Goal: Task Accomplishment & Management: Manage account settings

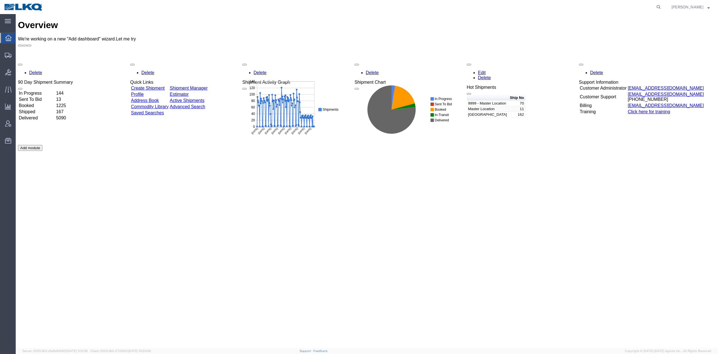
drag, startPoint x: 669, startPoint y: 4, endPoint x: 613, endPoint y: 9, distance: 56.4
click at [663, 4] on icon at bounding box center [659, 7] width 8 height 8
paste input "56397343"
drag, startPoint x: 667, startPoint y: 5, endPoint x: 667, endPoint y: 13, distance: 8.7
click at [663, 4] on icon at bounding box center [659, 7] width 8 height 8
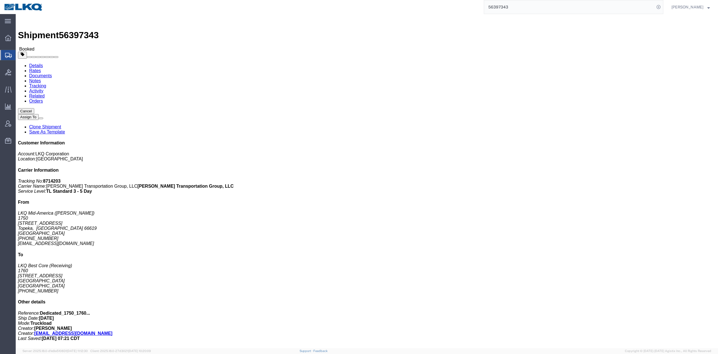
drag, startPoint x: 418, startPoint y: 103, endPoint x: 550, endPoint y: 39, distance: 147.2
click h4 "Routing & Vehicle Information"
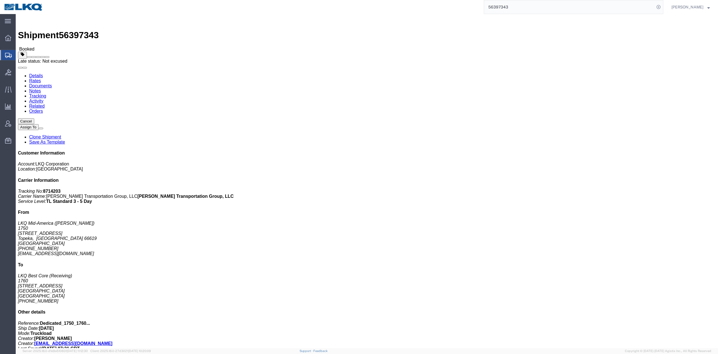
click span
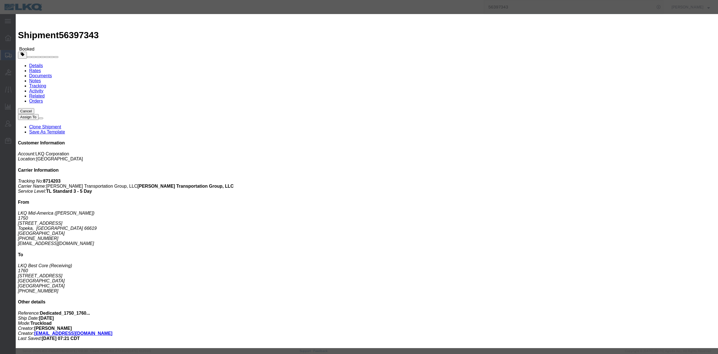
drag, startPoint x: 438, startPoint y: 14, endPoint x: 354, endPoint y: 107, distance: 124.7
click icon "button"
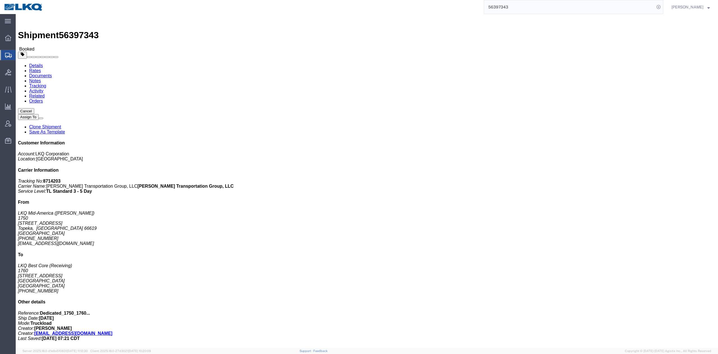
click at [527, 3] on input "56397343" at bounding box center [569, 6] width 171 height 13
paste input "763685"
type input "56763685"
click at [664, 10] on form "56763685" at bounding box center [574, 7] width 180 height 14
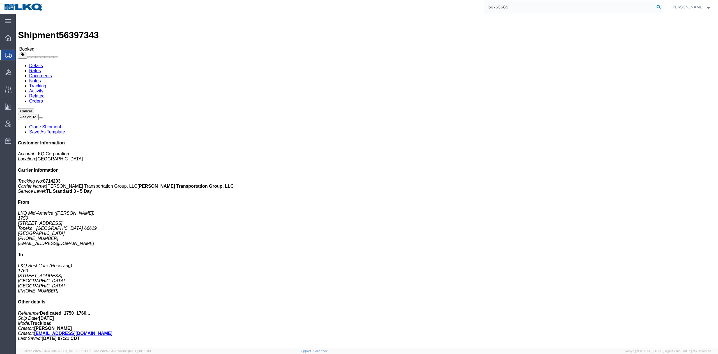
click at [663, 9] on icon at bounding box center [659, 7] width 8 height 8
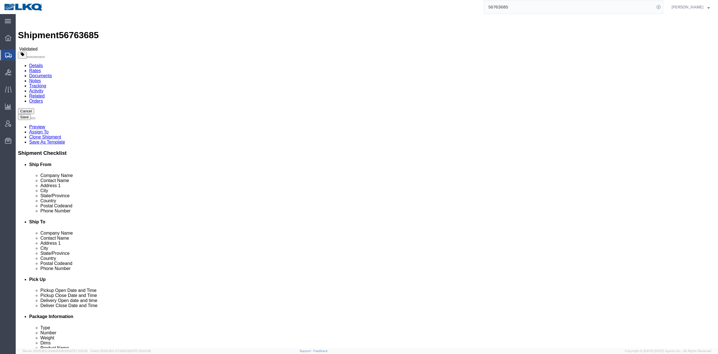
select select "27634"
select select
click at [568, 7] on input "56763685" at bounding box center [569, 6] width 171 height 13
paste input "424"
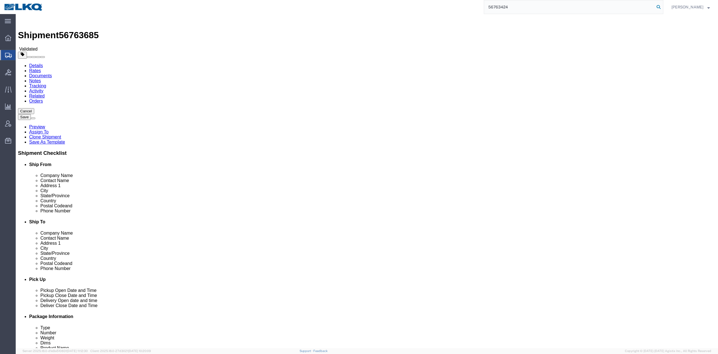
type input "56763424"
click at [663, 9] on icon at bounding box center [659, 7] width 8 height 8
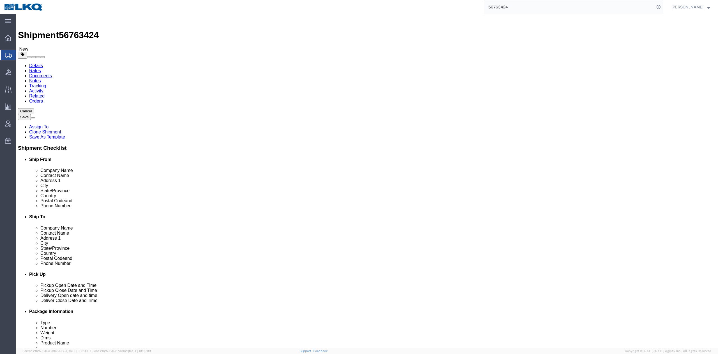
select select "30602"
select select "30605"
click at [521, 9] on input "56763424" at bounding box center [569, 6] width 171 height 13
paste input "19662"
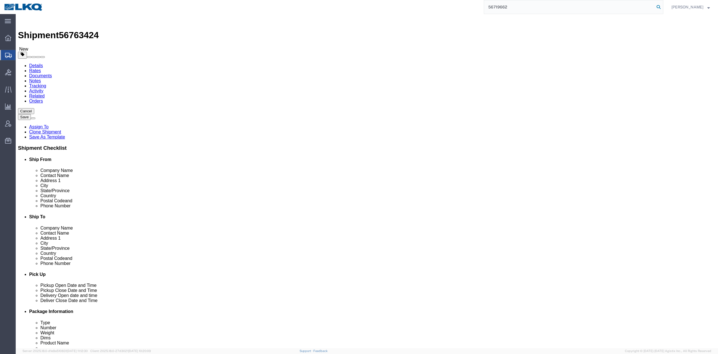
click at [663, 6] on icon at bounding box center [659, 7] width 8 height 8
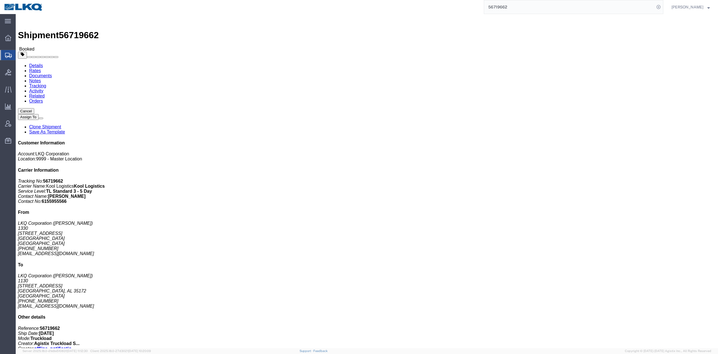
click link "Rates"
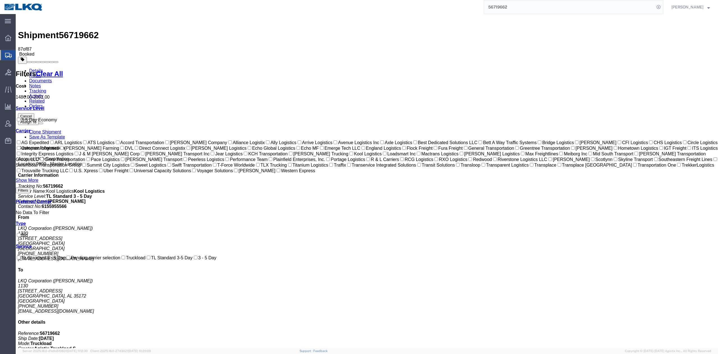
click at [513, 5] on input "56719662" at bounding box center [569, 6] width 171 height 13
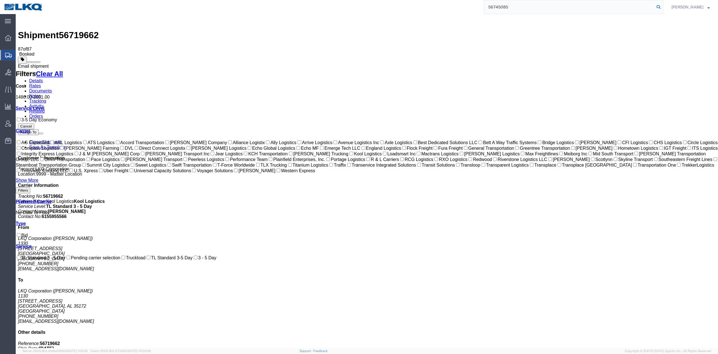
click at [663, 8] on icon at bounding box center [659, 7] width 8 height 8
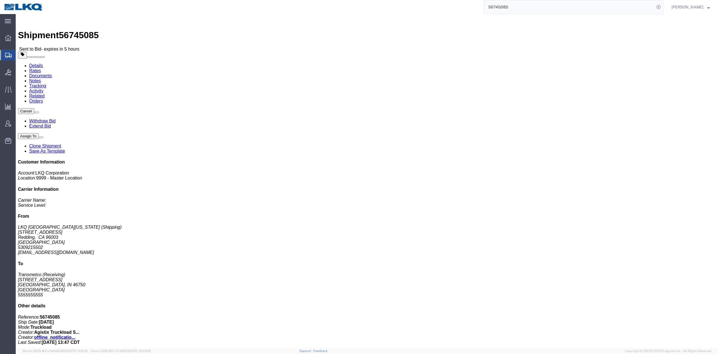
click link "Rates"
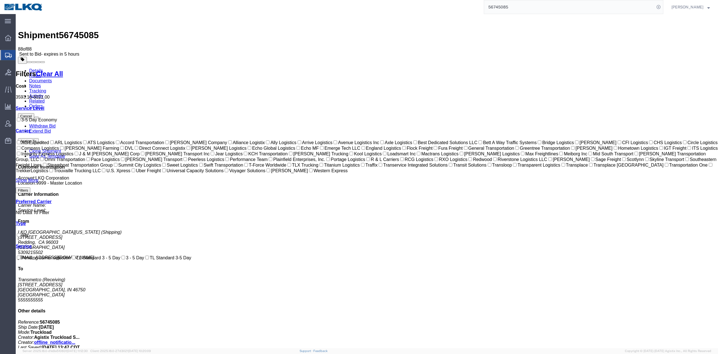
click at [512, 7] on input "56745085" at bounding box center [569, 6] width 171 height 13
paste input "595687"
type input "56595687"
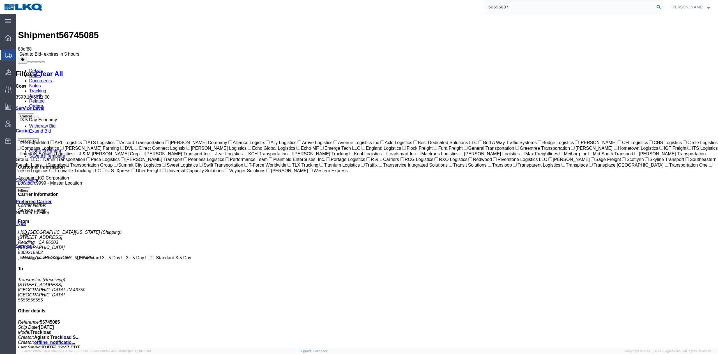
click at [663, 7] on icon at bounding box center [659, 7] width 8 height 8
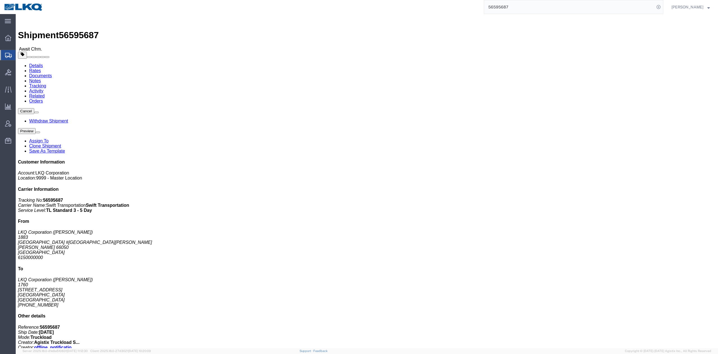
drag, startPoint x: 58, startPoint y: 35, endPoint x: 42, endPoint y: 21, distance: 21.1
click link "Rates"
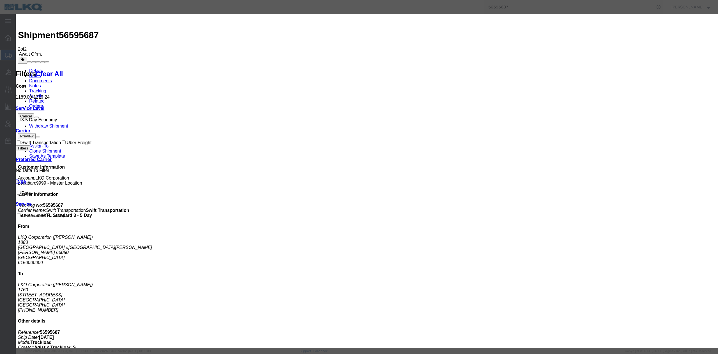
select select "FUEL_CHARGE"
paste input "136.40"
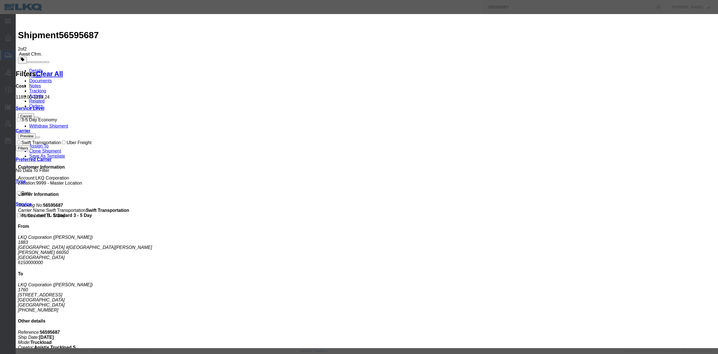
type input "136.40"
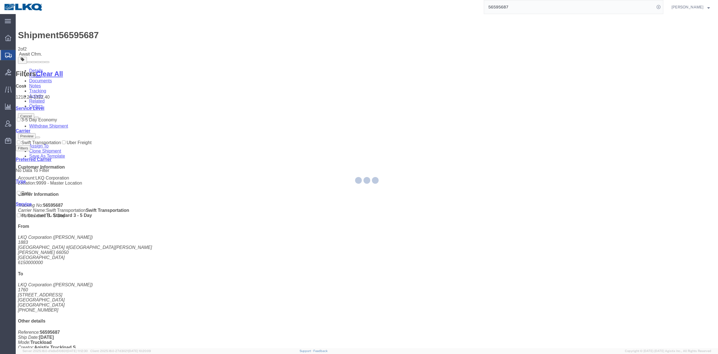
click at [532, 11] on input "56595687" at bounding box center [569, 6] width 171 height 13
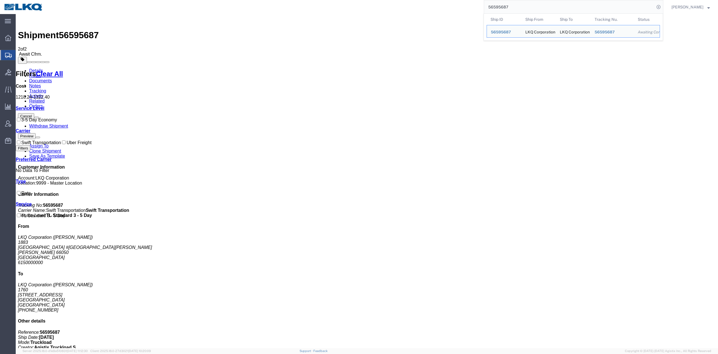
paste input "329160"
type input "56329160"
click at [664, 11] on form "56329160" at bounding box center [574, 7] width 180 height 14
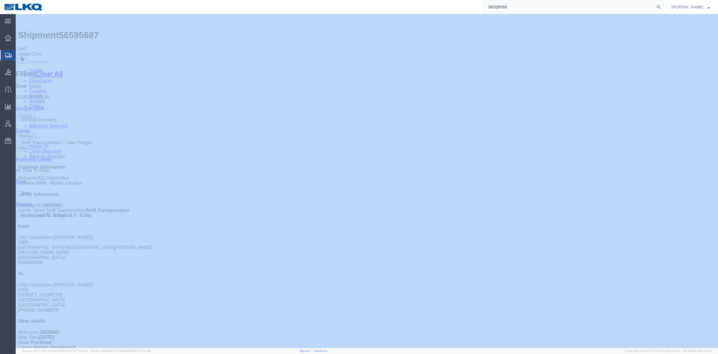
click at [664, 11] on form "56329160" at bounding box center [574, 7] width 180 height 14
click at [663, 7] on icon at bounding box center [659, 7] width 8 height 8
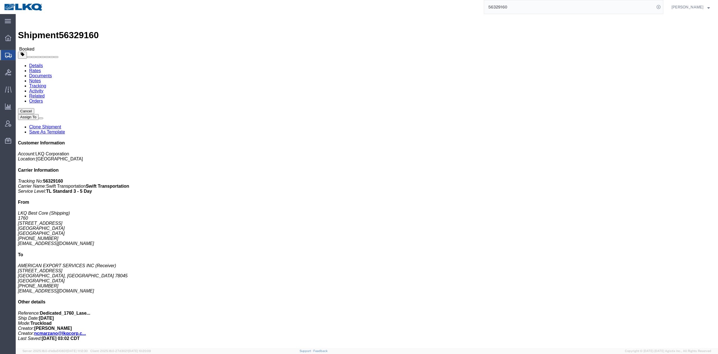
click link "Rates"
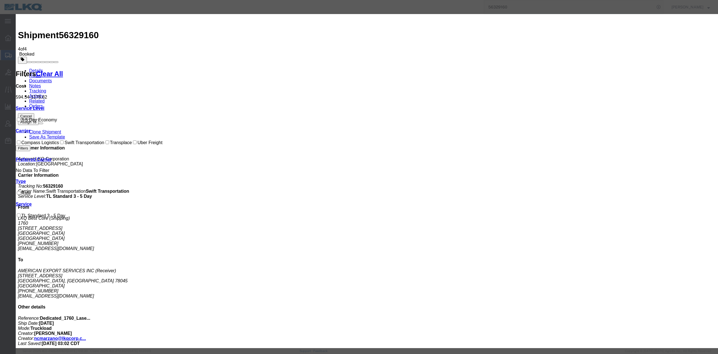
select select "FUEL_CHARGE"
paste input "136.40"
type input "136.40"
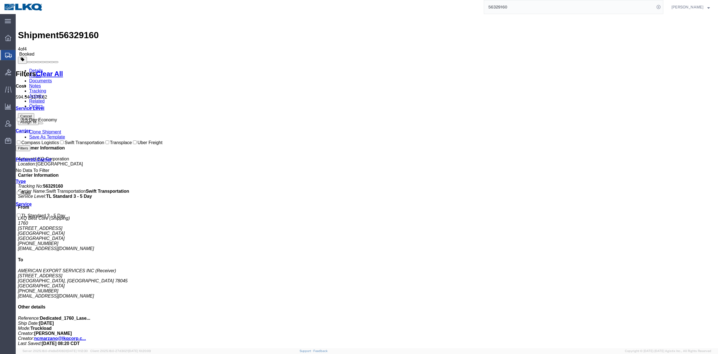
click at [529, 4] on input "56329160" at bounding box center [569, 6] width 171 height 13
paste input "010484"
type input "56010484"
click at [663, 9] on icon at bounding box center [659, 7] width 8 height 8
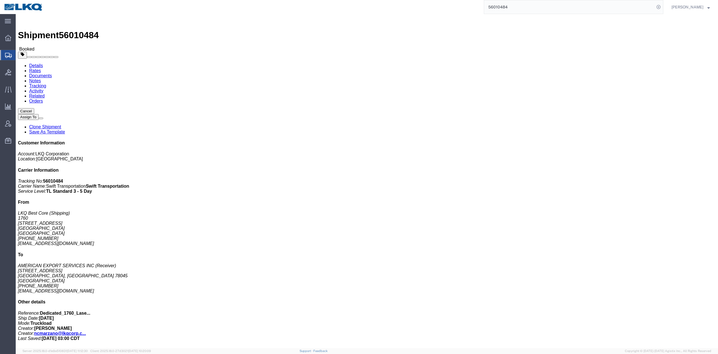
drag, startPoint x: 58, startPoint y: 36, endPoint x: 43, endPoint y: 22, distance: 21.3
click link "Rates"
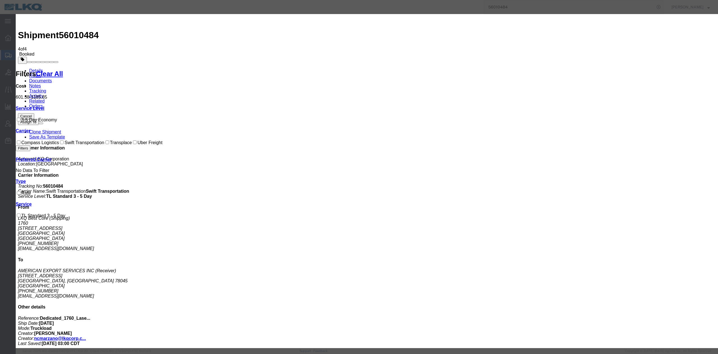
select select "FUEL_CHARGE"
type input "143.06"
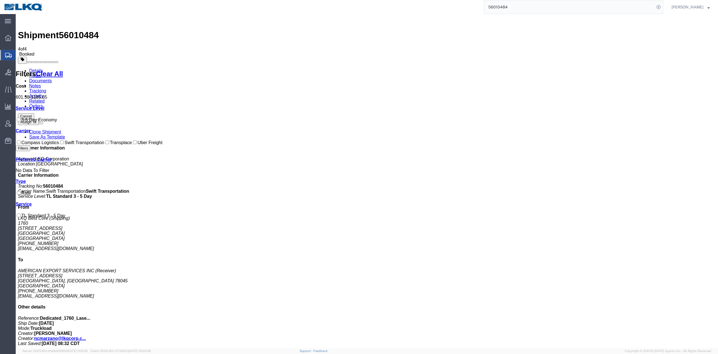
click at [513, 4] on input "56010484" at bounding box center [569, 6] width 171 height 13
paste input "667068"
type input "56667068"
click at [678, 4] on div "[PERSON_NAME]" at bounding box center [690, 7] width 47 height 14
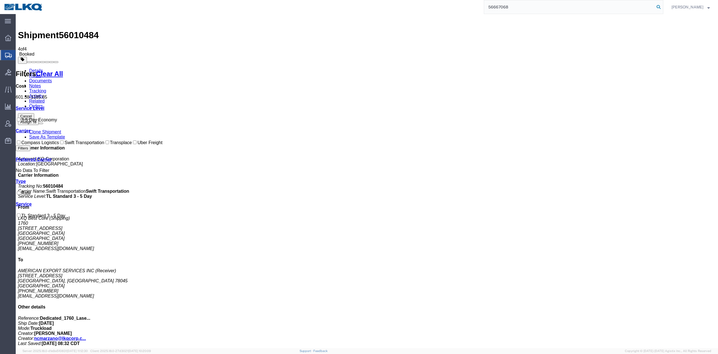
click at [663, 9] on icon at bounding box center [659, 7] width 8 height 8
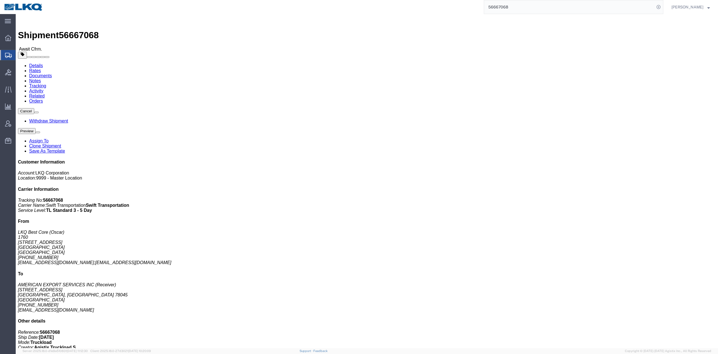
click link "Rates"
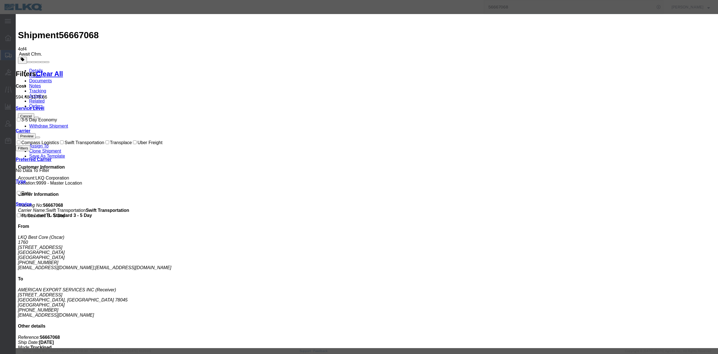
select select "FUEL_CHARGE"
type input "136.84"
drag, startPoint x: 407, startPoint y: 109, endPoint x: 410, endPoint y: 112, distance: 3.8
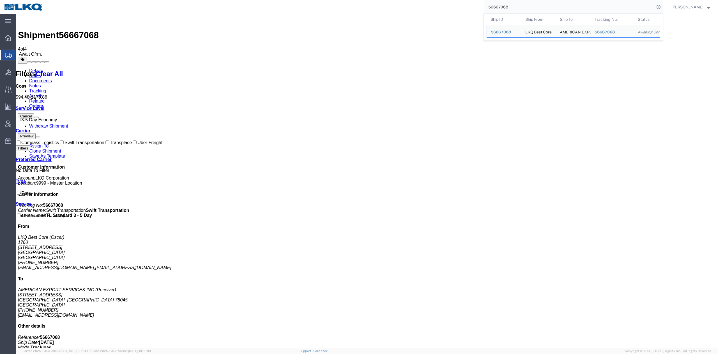
click at [536, 8] on input "56667068" at bounding box center [569, 6] width 171 height 13
paste input "56682109"
click at [630, 8] on input "5666706856682109" at bounding box center [569, 6] width 171 height 13
paste input "search"
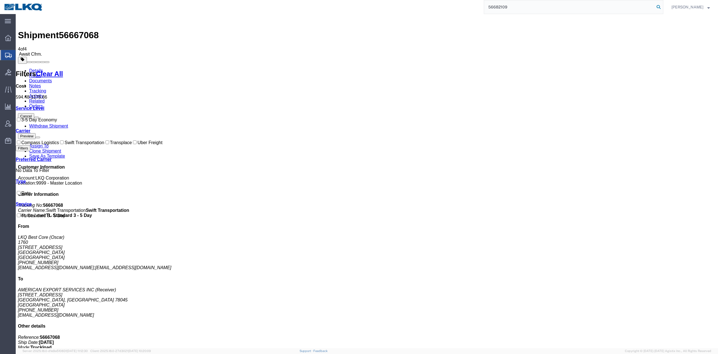
type input "56682109"
click at [663, 7] on icon at bounding box center [659, 7] width 8 height 8
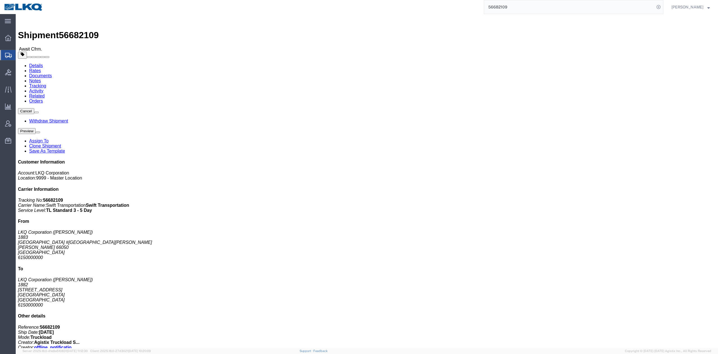
click link "Rates"
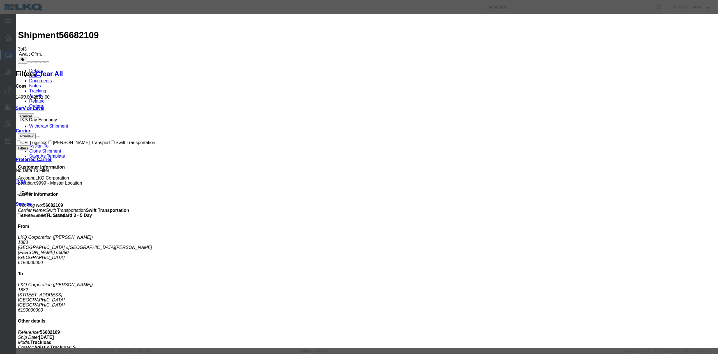
drag, startPoint x: 290, startPoint y: 62, endPoint x: 287, endPoint y: 65, distance: 4.2
select select "FUEL_CHARGE"
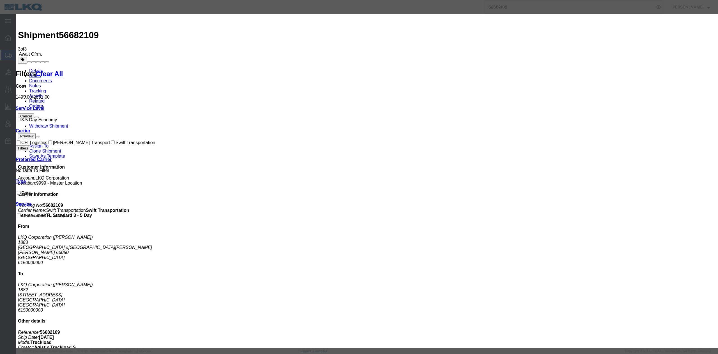
type input "190.96"
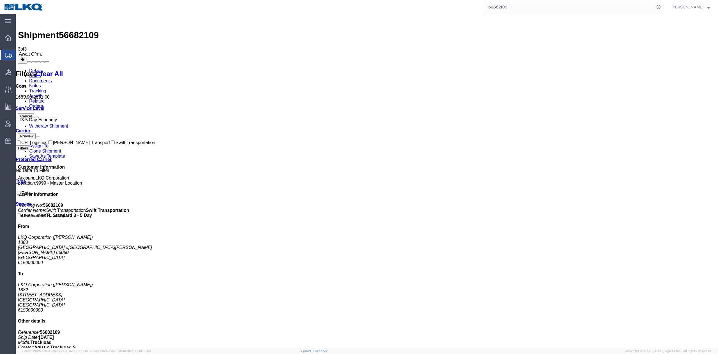
click at [518, 2] on input "56682109" at bounding box center [569, 6] width 171 height 13
paste input "288234"
type input "56288234"
drag, startPoint x: 669, startPoint y: 3, endPoint x: 664, endPoint y: 12, distance: 10.7
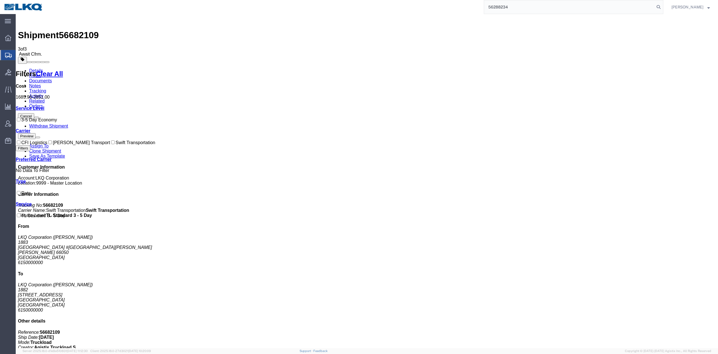
click at [663, 4] on icon at bounding box center [659, 7] width 8 height 8
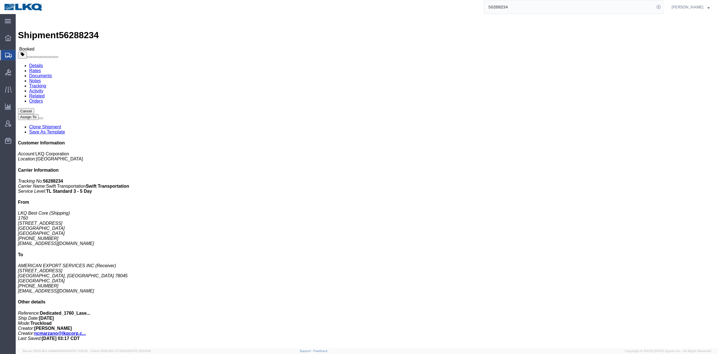
click link "Rates"
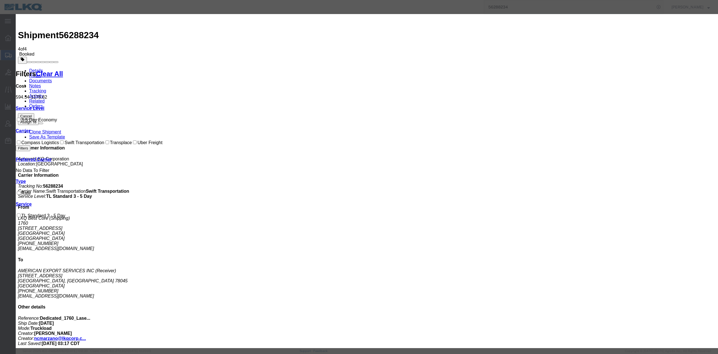
select select "FUEL_CHARGE"
type input "136.84"
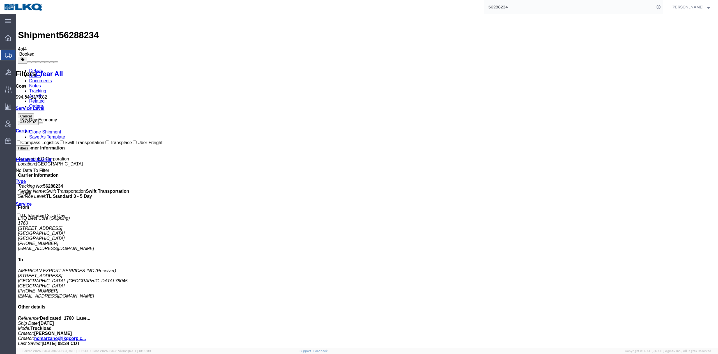
click at [515, 6] on input "56288234" at bounding box center [569, 6] width 171 height 13
paste input "681802"
type input "56681802"
drag, startPoint x: 669, startPoint y: 8, endPoint x: 634, endPoint y: 12, distance: 34.8
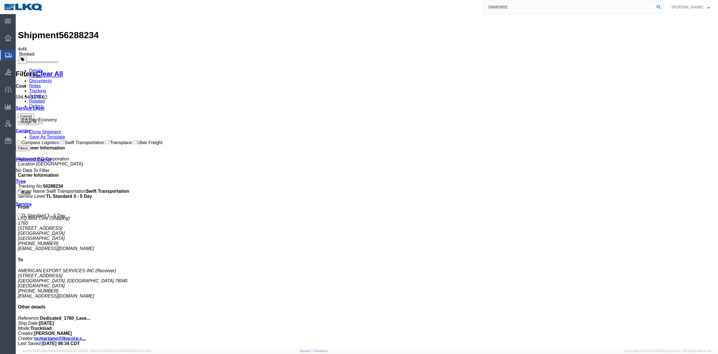
click at [663, 8] on icon at bounding box center [659, 7] width 8 height 8
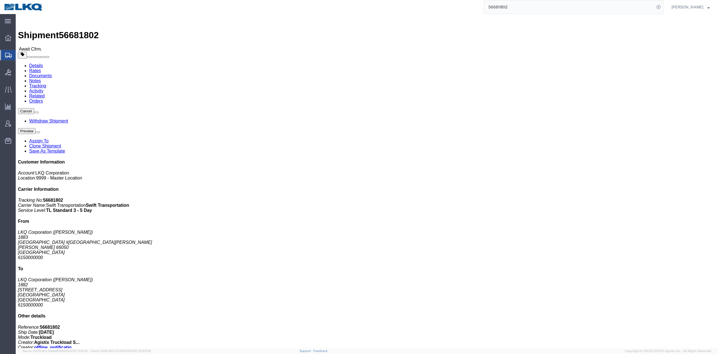
click link "Rates"
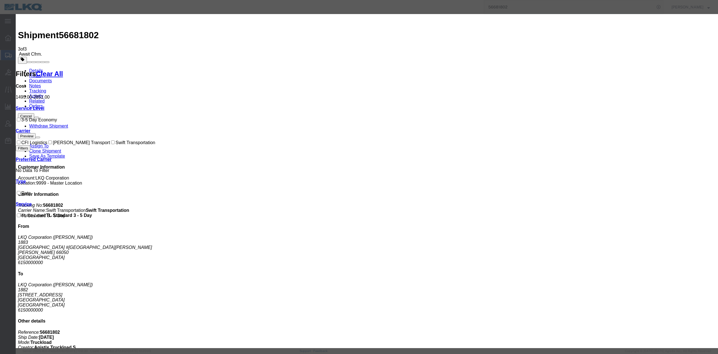
select select "FUEL_CHARGE"
type input "190.96"
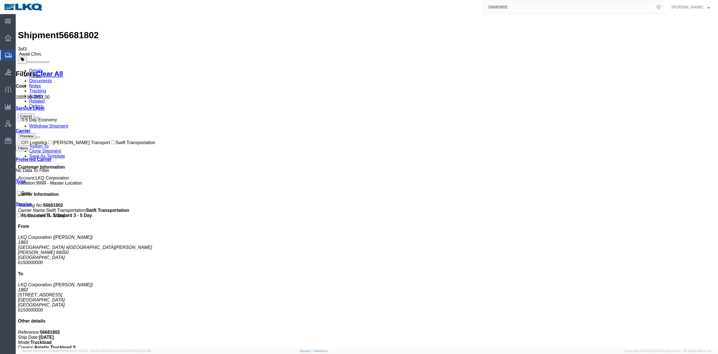
click at [517, 10] on input "56681802" at bounding box center [569, 6] width 171 height 13
paste input "5433917"
drag, startPoint x: 667, startPoint y: 7, endPoint x: 665, endPoint y: 10, distance: 3.4
click at [663, 8] on icon at bounding box center [659, 7] width 8 height 8
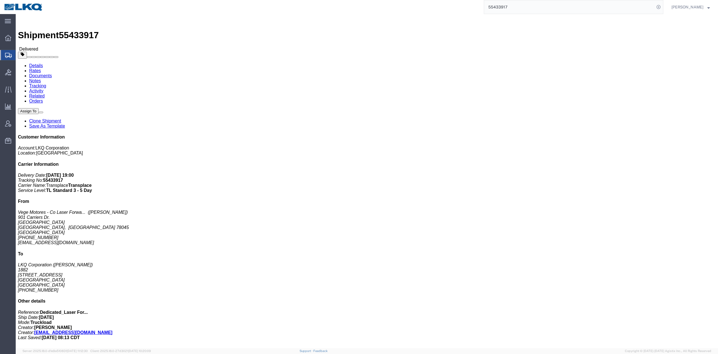
click at [512, 6] on input "55433917" at bounding box center [569, 6] width 171 height 13
paste input "6647119"
click at [663, 7] on icon at bounding box center [659, 7] width 8 height 8
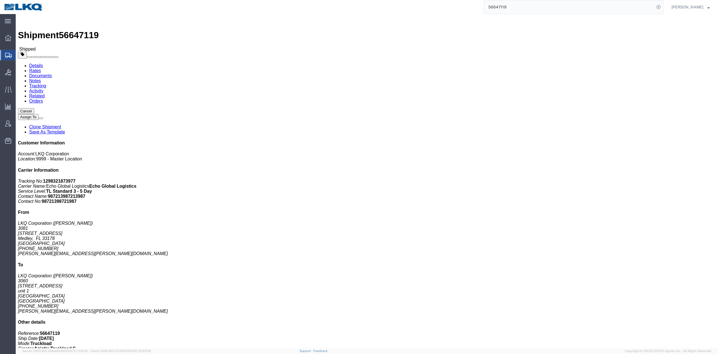
click div "Leg 1 - Truckload Vehicle 1: Standard Dry Van (53 Feet) Number of trucks: 1"
click link "Notes"
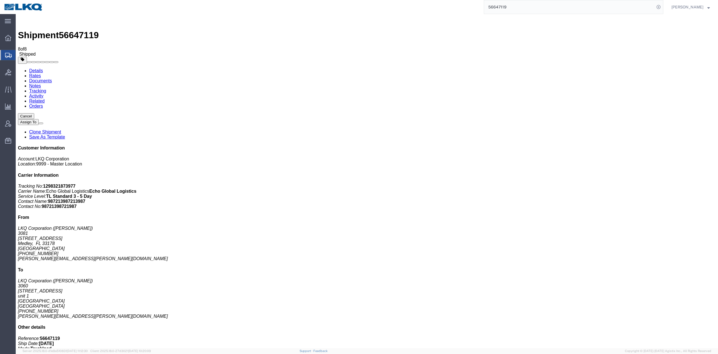
drag, startPoint x: 539, startPoint y: 1, endPoint x: 537, endPoint y: 9, distance: 8.4
click at [534, 9] on input "56647119" at bounding box center [569, 6] width 171 height 13
click at [534, 8] on input "56647119" at bounding box center [569, 6] width 171 height 13
paste input "749404"
type input "56749404"
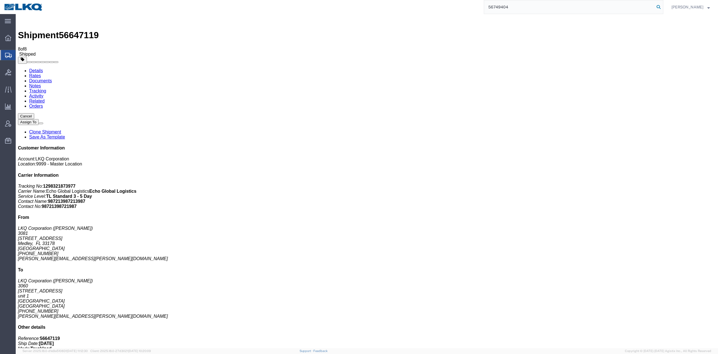
click at [663, 10] on icon at bounding box center [659, 7] width 8 height 8
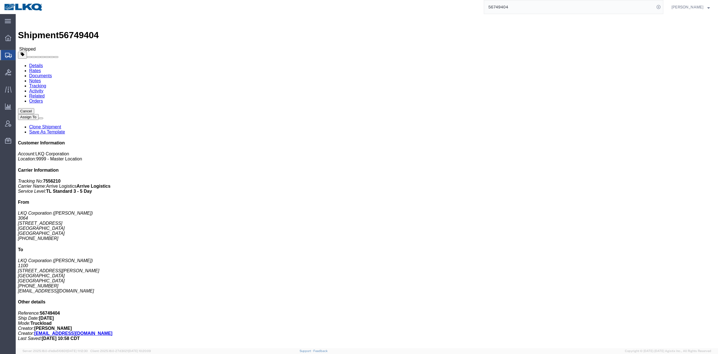
click link "Rates"
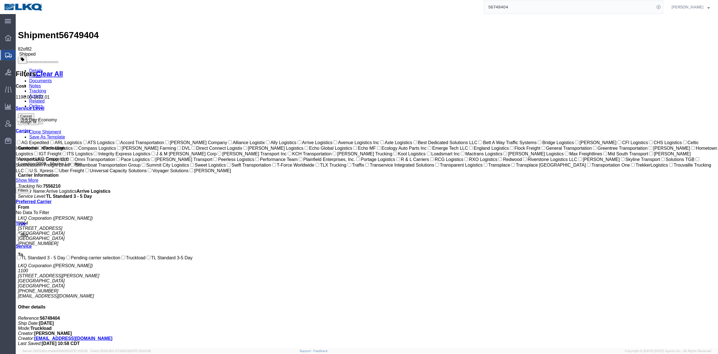
drag, startPoint x: 481, startPoint y: 80, endPoint x: 375, endPoint y: 175, distance: 142.8
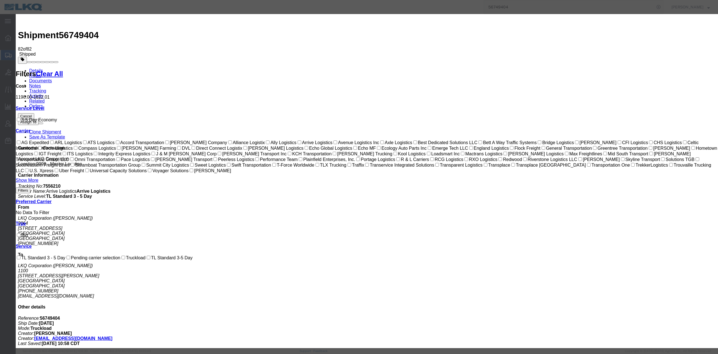
drag, startPoint x: 411, startPoint y: 46, endPoint x: 253, endPoint y: 49, distance: 158.3
type input "1048"
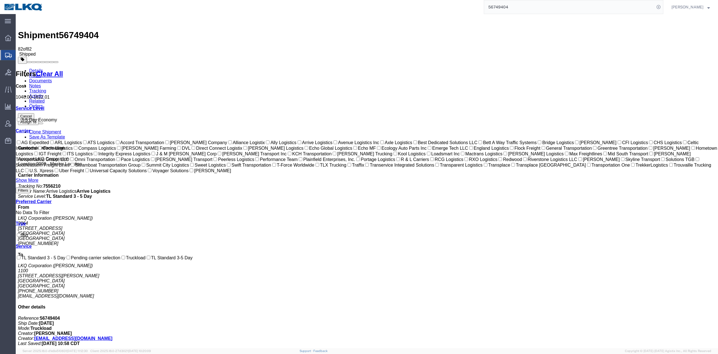
click at [515, 11] on input "56749404" at bounding box center [569, 6] width 171 height 13
type input "56767182"
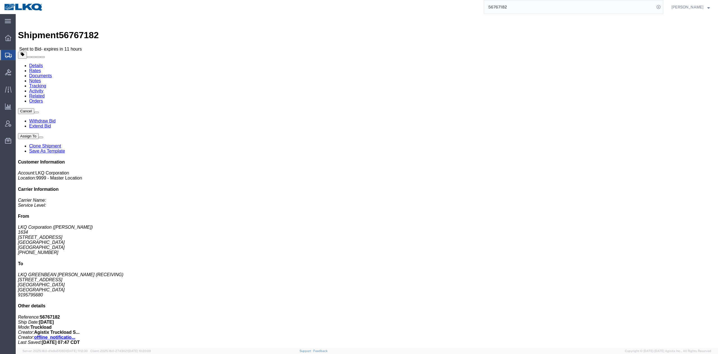
click link "Rates"
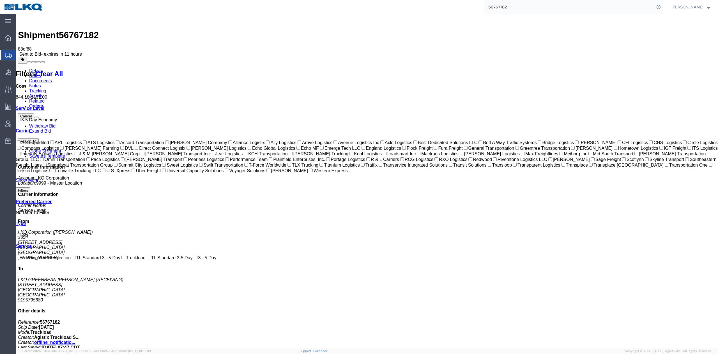
click at [12, 123] on div at bounding box center [8, 123] width 16 height 11
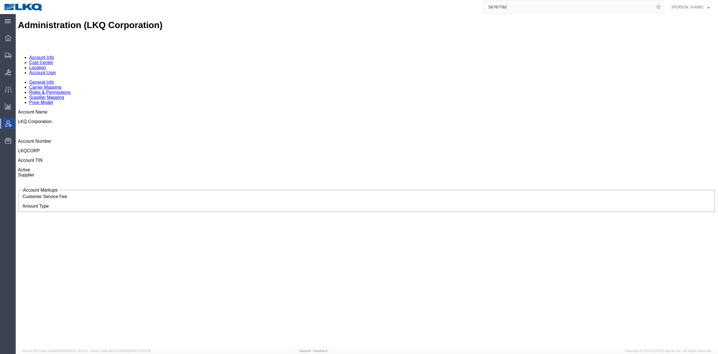
click at [56, 70] on link "Account User" at bounding box center [42, 72] width 27 height 5
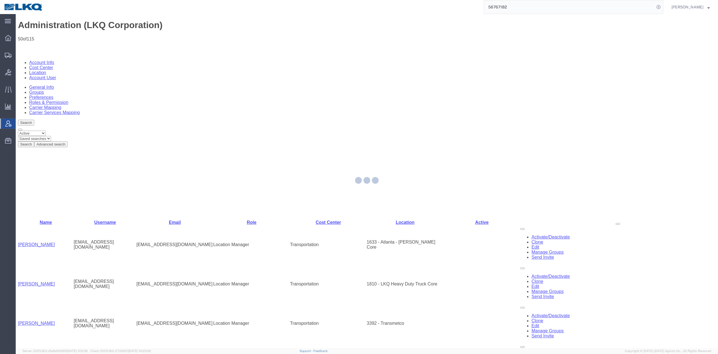
type button "Add"
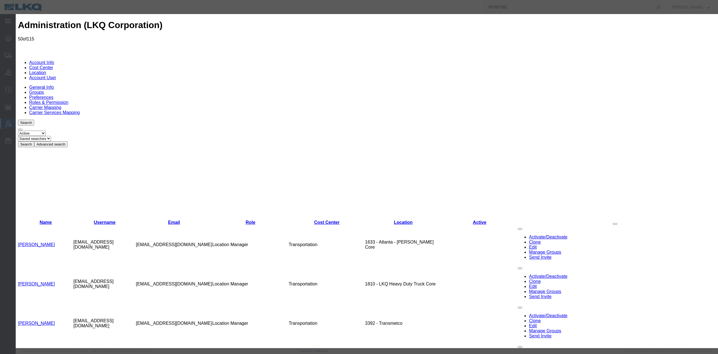
type input "Abby"
type input "Hamilton"
type input "ahamilton@lkqcorp.com"
type input "3118"
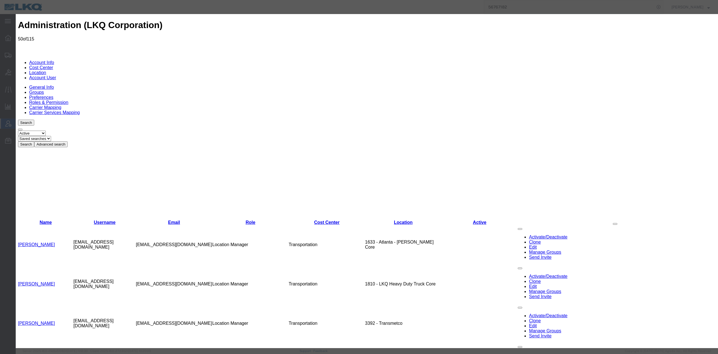
type input "3118"
select select "{"locationId":"27852","street1":"2110 South10TH Street","street2":"","oneLineAd…"
type input "[STREET_ADDRESS]"
type input "Brainerd"
select select "MN"
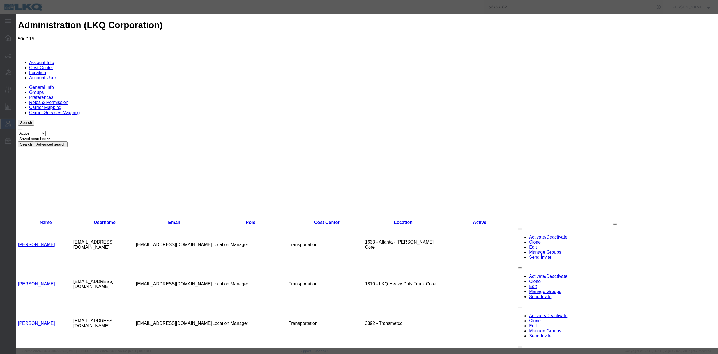
type input "56401"
select select "COSTCENTER"
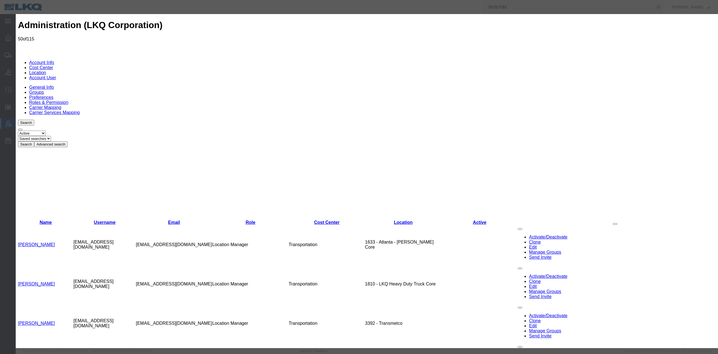
type input "3118"
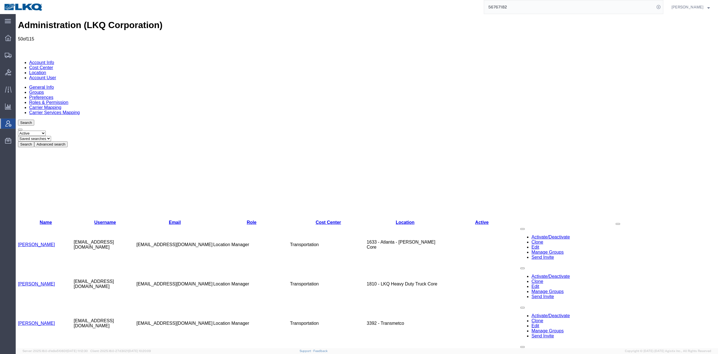
click at [38, 242] on link "Adam Fincher" at bounding box center [36, 244] width 37 height 5
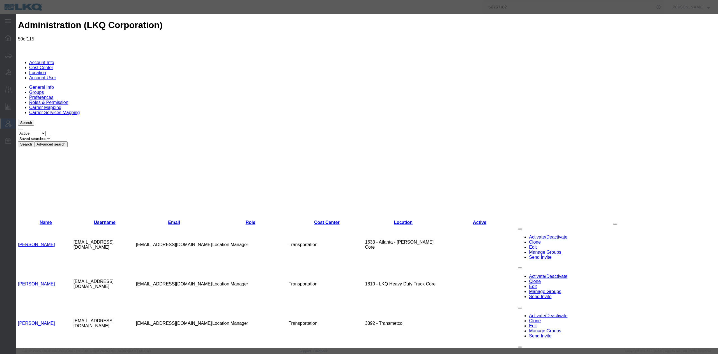
select select "COSTCENTER"
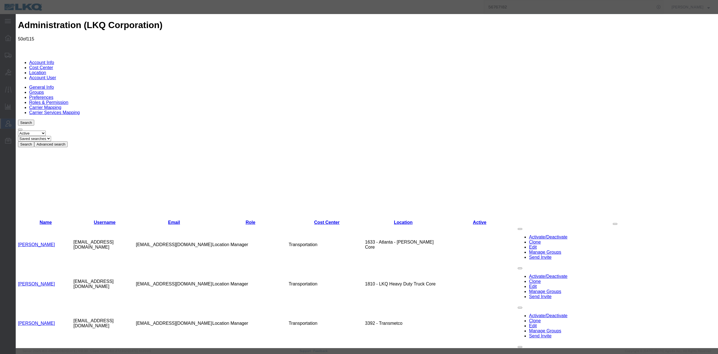
select select "COSTCENTER"
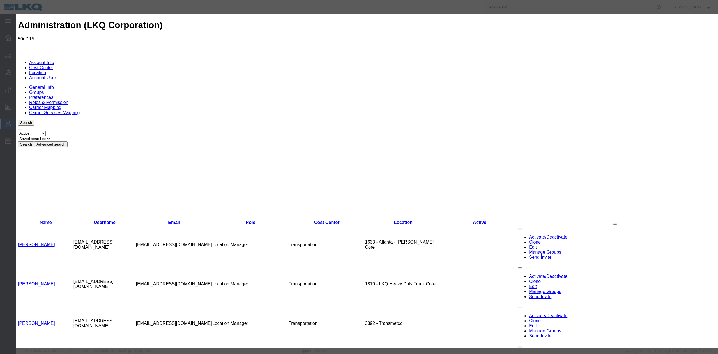
type input "Abby"
type input "Hamilton"
type input "ahamilton@lkqcorp.com"
type input "3118"
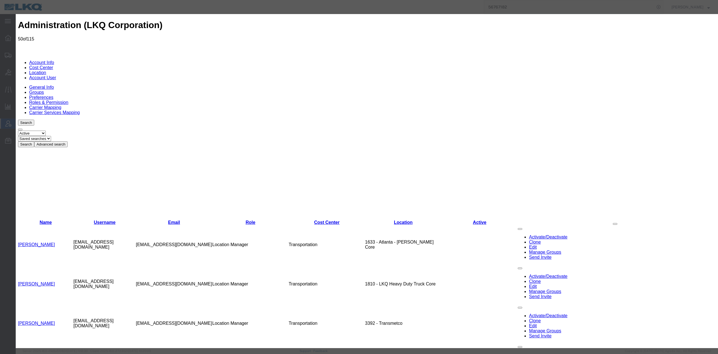
type input "3118"
select select "{"locationId":"27852","street1":"2110 South10TH Street","street2":"","oneLineAd…"
type input "[STREET_ADDRESS]"
type input "Brainerd"
select select "MN"
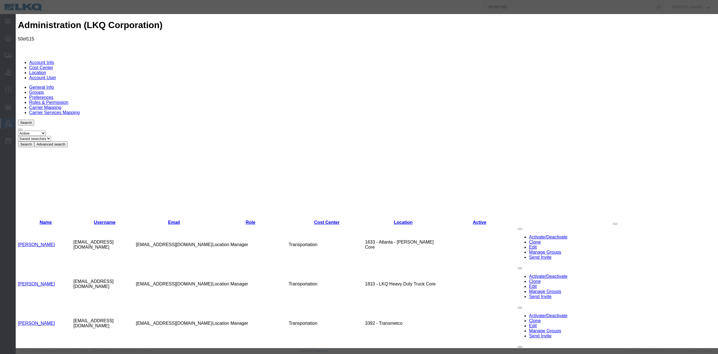
type input "56401"
select select "COSTCENTER"
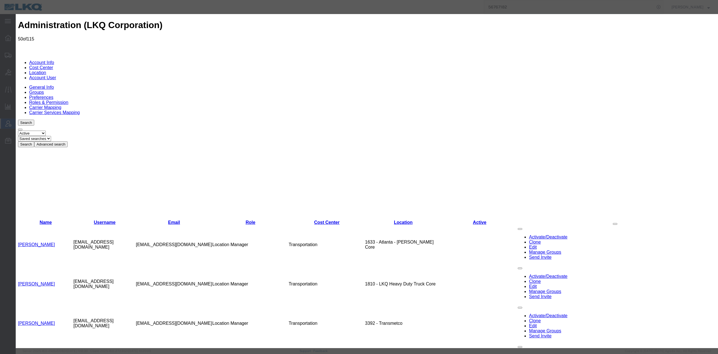
type input "tra"
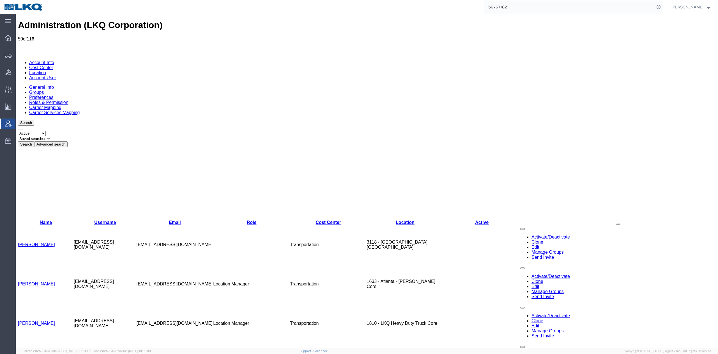
click at [697, 7] on span "[PERSON_NAME]" at bounding box center [688, 7] width 32 height 6
click at [699, 39] on link "Logout" at bounding box center [690, 40] width 47 height 10
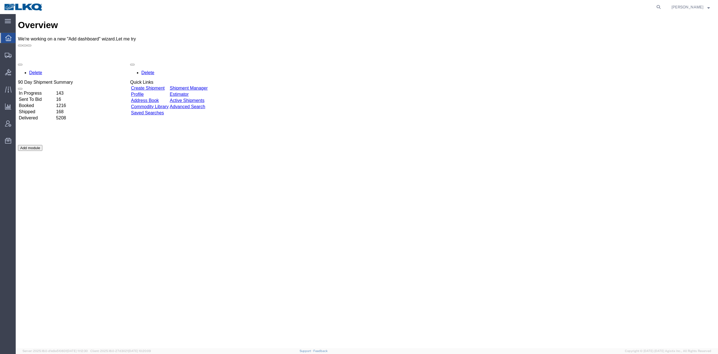
click at [708, 7] on strong "button" at bounding box center [709, 7] width 3 height 2
click at [706, 43] on link "Logout" at bounding box center [690, 40] width 47 height 10
click at [663, 8] on icon at bounding box center [659, 7] width 8 height 8
paste input "56647119"
type input "56647119"
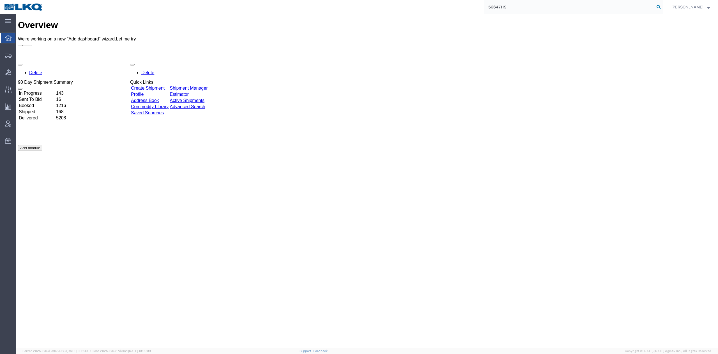
click at [663, 8] on icon at bounding box center [659, 7] width 8 height 8
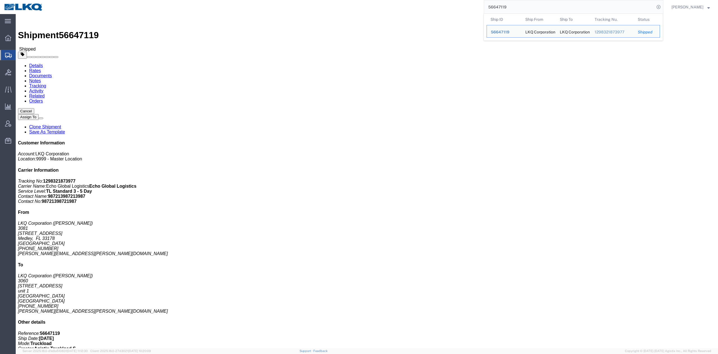
click link "Rates"
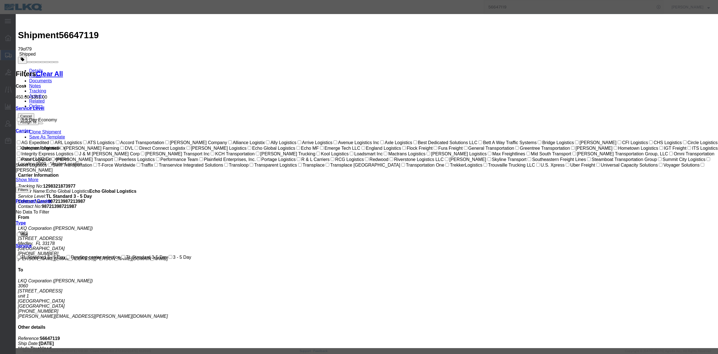
select select "OTHR"
type input "950"
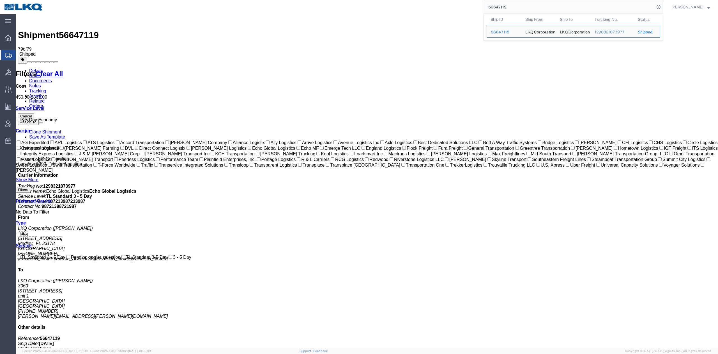
click at [503, 4] on input "56647119" at bounding box center [569, 6] width 171 height 13
paste input "567645"
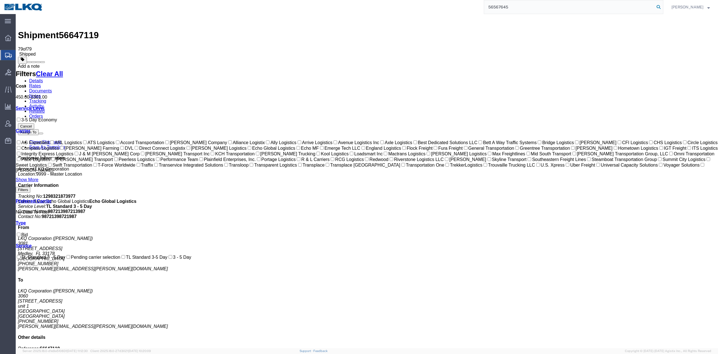
type input "56567645"
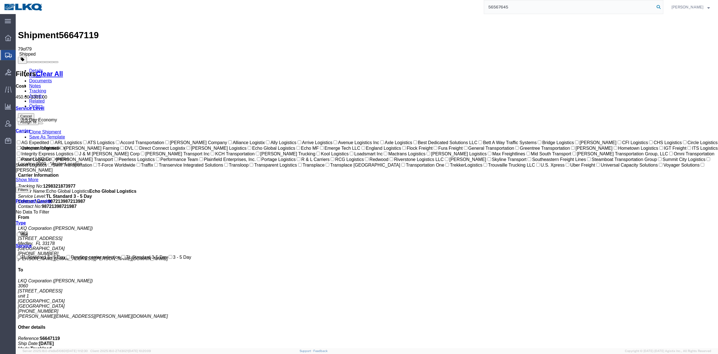
click at [663, 7] on icon at bounding box center [659, 7] width 8 height 8
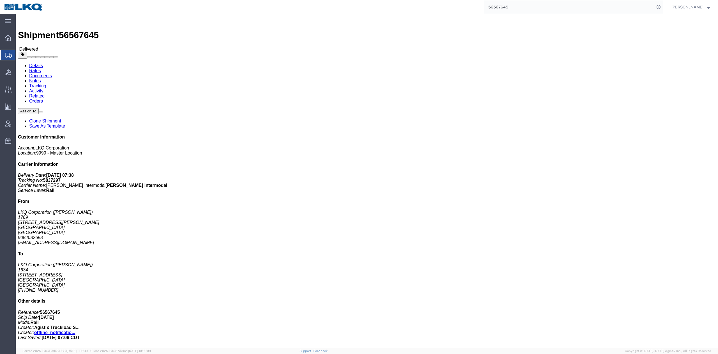
click div "Shipment Detail Ship From LKQ Corporation (Marc Metzger) 1769 405 S Wanamaker A…"
click link "Rates"
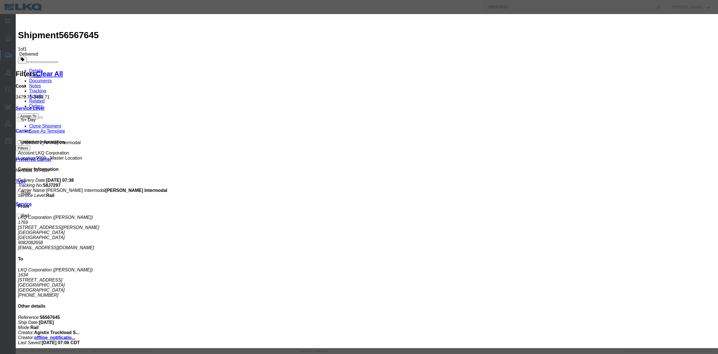
select select "OTHR"
type input "150"
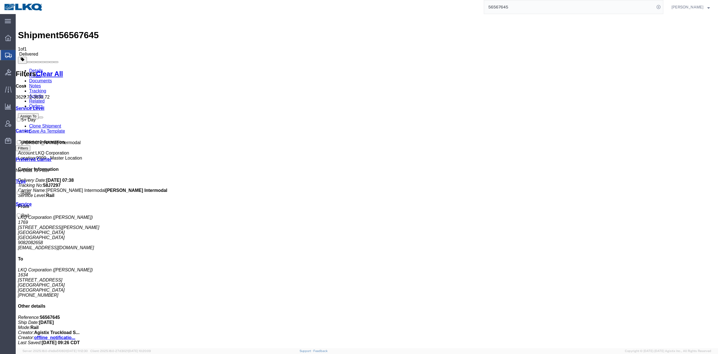
click at [508, 8] on input "56567645" at bounding box center [569, 6] width 171 height 13
paste input "714024"
drag, startPoint x: 670, startPoint y: 6, endPoint x: 666, endPoint y: 11, distance: 6.6
click at [663, 7] on icon at bounding box center [659, 7] width 8 height 8
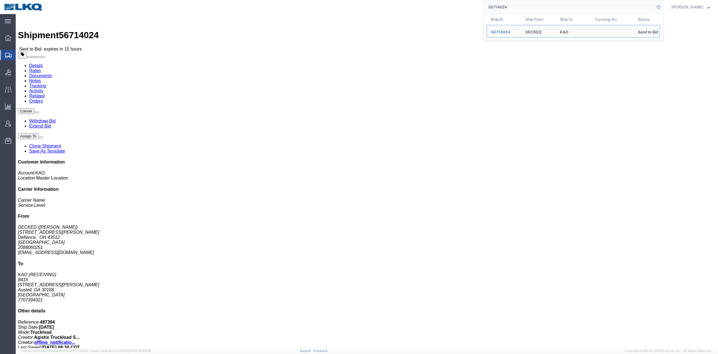
drag, startPoint x: 526, startPoint y: 9, endPoint x: 532, endPoint y: 11, distance: 6.9
click at [526, 9] on input "56714024" at bounding box center [569, 6] width 171 height 13
paste input "63685"
type input "56763685"
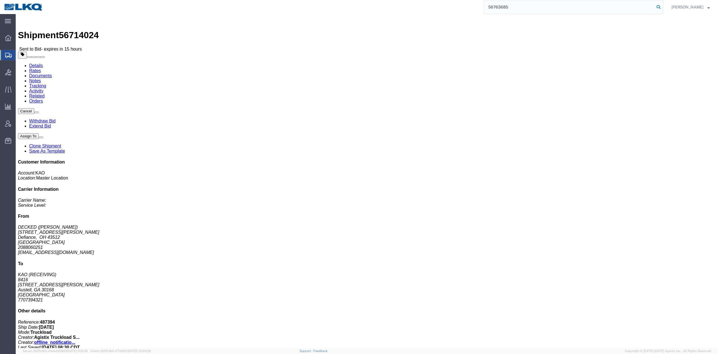
click at [663, 8] on icon at bounding box center [659, 7] width 8 height 8
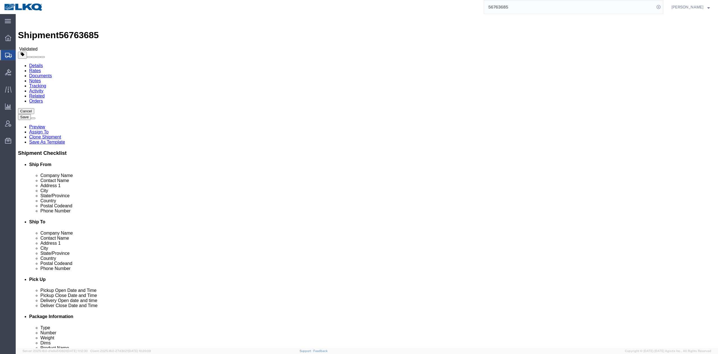
select select "27634"
select select
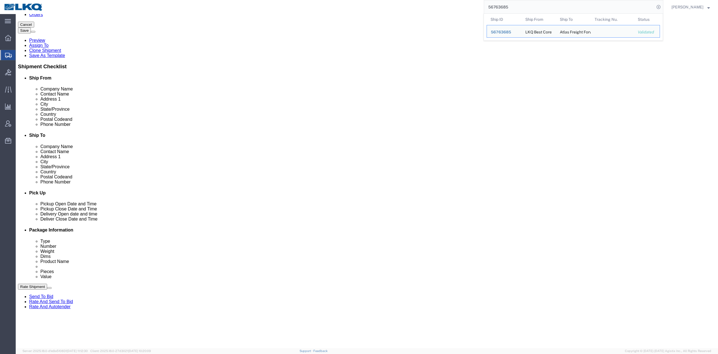
scroll to position [224, 0]
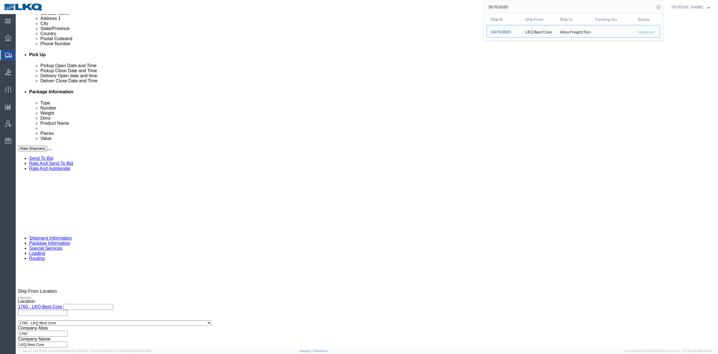
click input "x"
paste input "56763685"
type input "56763685"
click select "Select Air Less than Truckload Multi-Leg Ocean Freight Rail Small Parcel Truckl…"
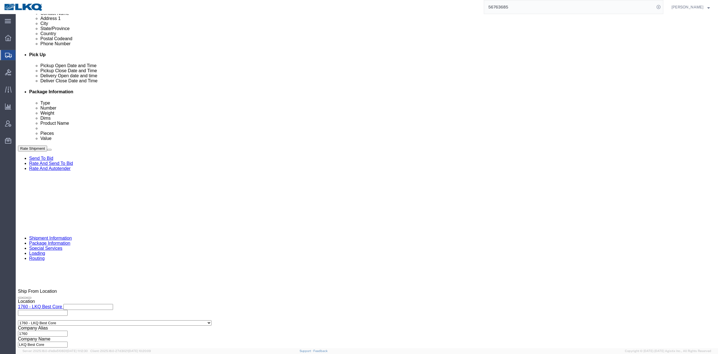
select select "TL"
click select "Select Air Less than Truckload Multi-Leg Ocean Freight Rail Small Parcel Truckl…"
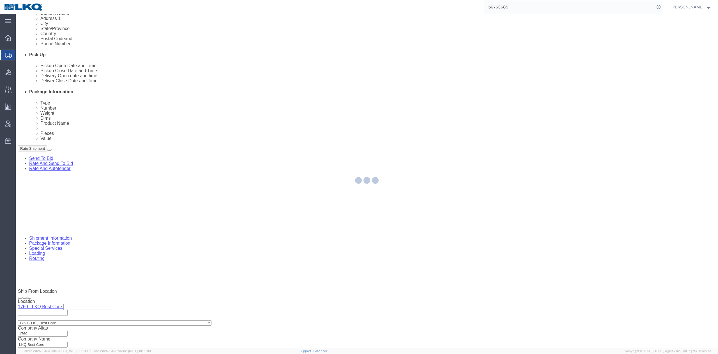
click at [191, 254] on div at bounding box center [367, 181] width 703 height 334
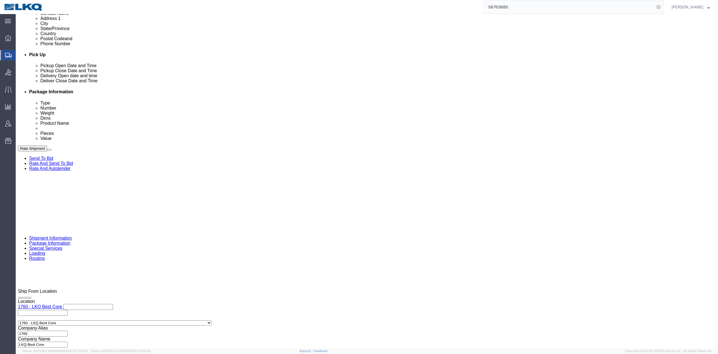
scroll to position [187, 0]
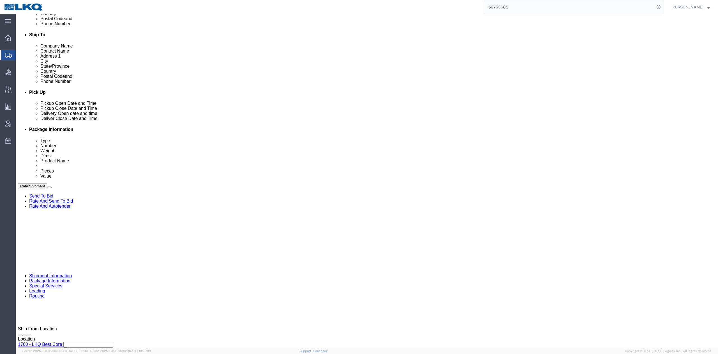
click div "Sep 10 2025 11:29 AM"
type input "11:00 AM"
click div "Sep 10 2025 10:29 AM"
type input "6:00 AM"
click div "References Add reference"
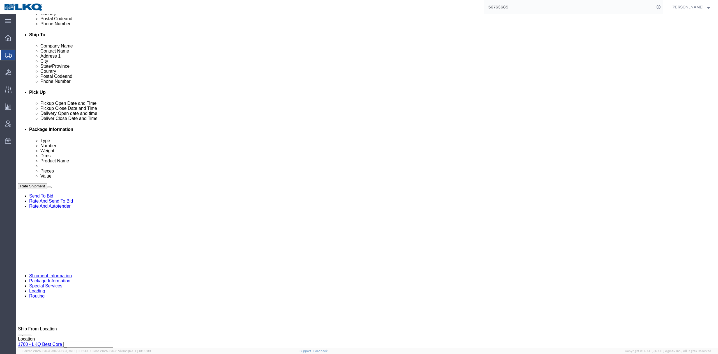
drag, startPoint x: 330, startPoint y: 192, endPoint x: 330, endPoint y: 199, distance: 6.7
click div "Sep 15 2025 1:00 PM"
click div "References Add reference"
click div "Sep 15 2025 1:00 PM"
type input "11:00 AM"
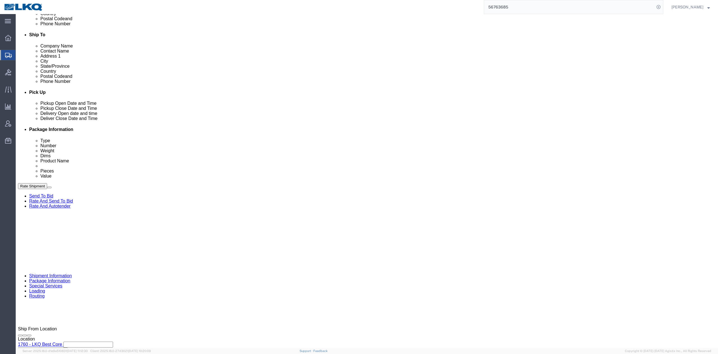
click button "Apply"
click div "Ship From Location Location 1760 - LKQ Best Core My Profile Location 1100 - LKQ…"
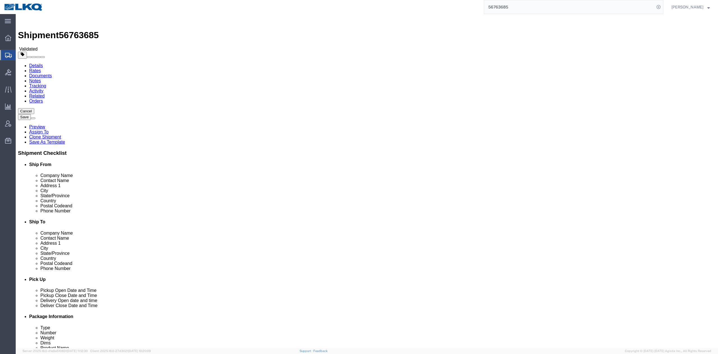
click button "Save"
click link "Notes"
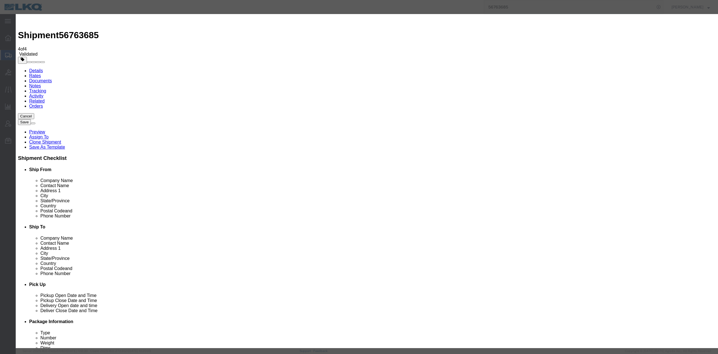
select select "BID_NOTES"
select select "PRIVATE_TO_ACCOUNT"
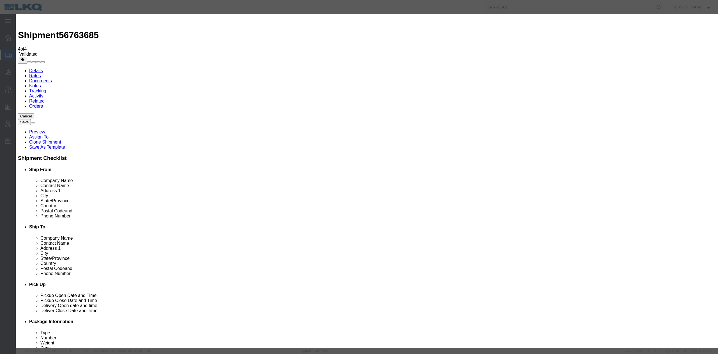
type textarea "DAT: $1892"
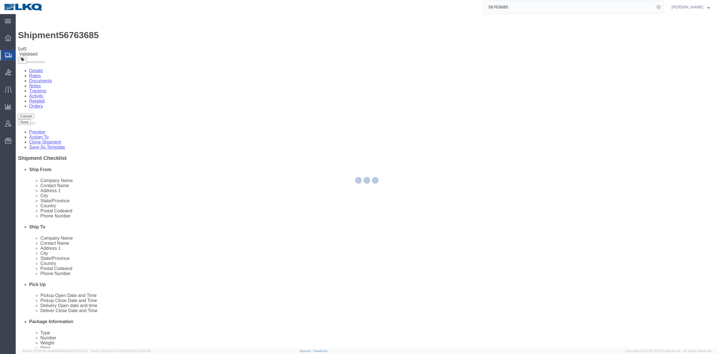
select select "27634"
select select "TL"
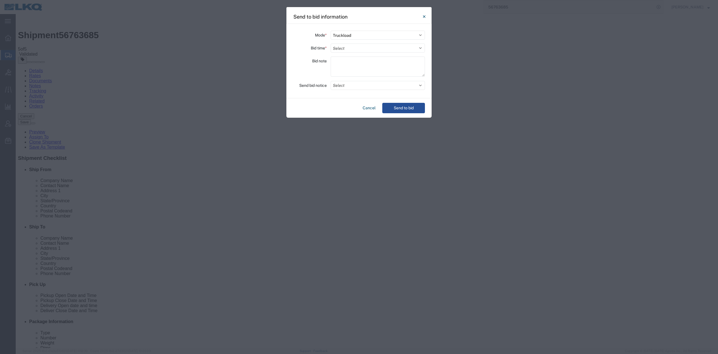
click at [349, 47] on select "Select 30 Min (Rush) 1 Hour (Rush) 2 Hours (Rush) 4 Hours (Rush) 8 Hours (Rush)…" at bounding box center [378, 47] width 94 height 9
select select "24"
click at [331, 43] on select "Select 30 Min (Rush) 1 Hour (Rush) 2 Hours (Rush) 4 Hours (Rush) 8 Hours (Rush)…" at bounding box center [378, 47] width 94 height 9
click at [342, 88] on button "Select" at bounding box center [378, 85] width 94 height 9
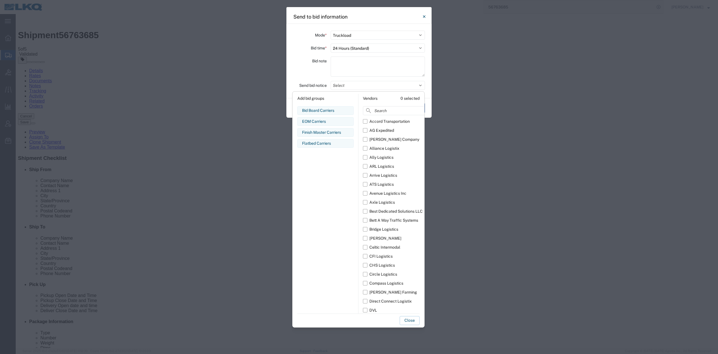
click at [320, 110] on div "Bid Board Carriers" at bounding box center [325, 110] width 47 height 6
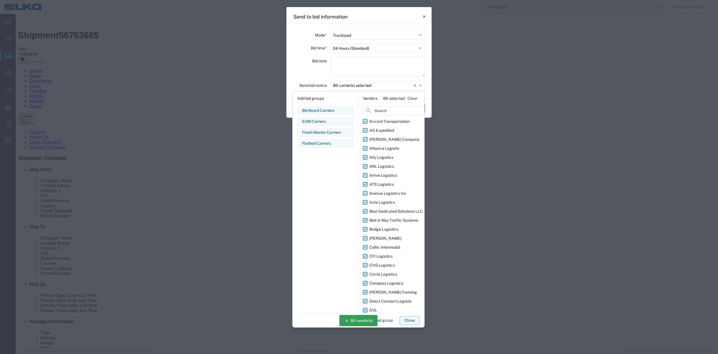
click at [409, 321] on button "Close" at bounding box center [410, 320] width 20 height 9
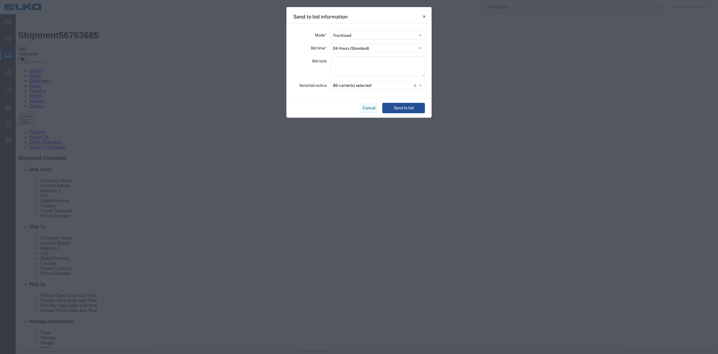
click at [370, 110] on button "Cancel" at bounding box center [369, 108] width 17 height 10
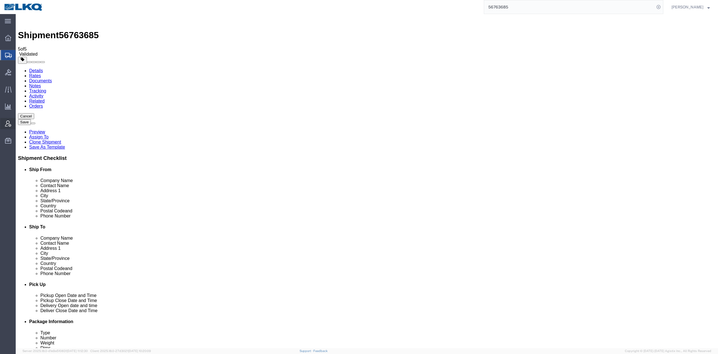
click at [9, 123] on icon at bounding box center [8, 123] width 6 height 6
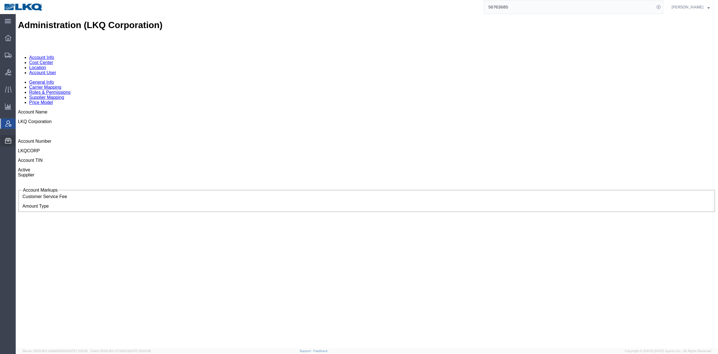
click at [0, 0] on span "Bid Groups" at bounding box center [0, 0] width 0 height 0
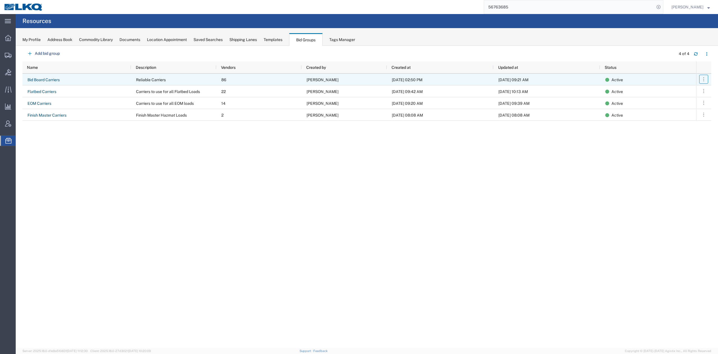
click at [705, 80] on icon "button" at bounding box center [704, 79] width 6 height 6
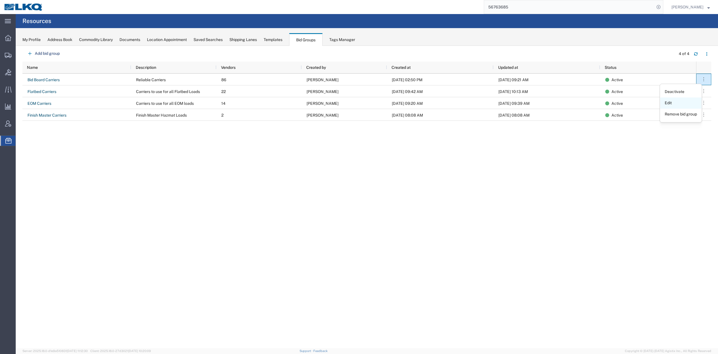
click at [677, 103] on link "Edit" at bounding box center [680, 103] width 41 height 10
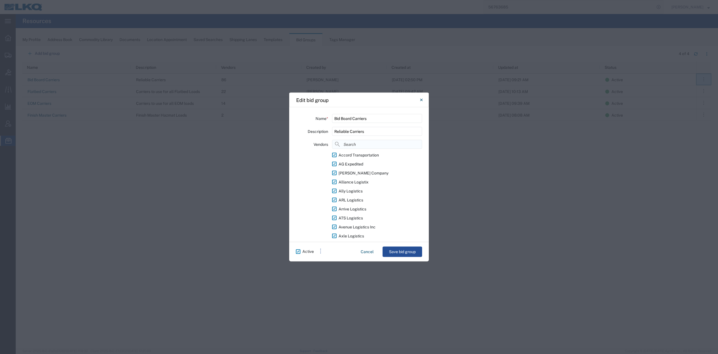
click at [350, 140] on input at bounding box center [377, 144] width 90 height 9
type input "sage"
click at [335, 154] on label "Sage Freight" at bounding box center [377, 154] width 90 height 9
click at [0, 0] on input "Sage Freight" at bounding box center [0, 0] width 0 height 0
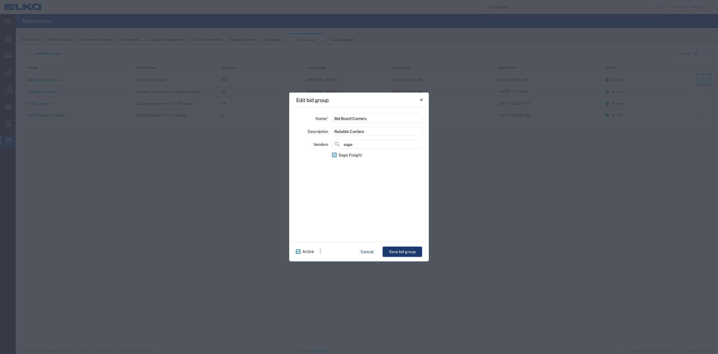
click at [404, 253] on button "Save bid group" at bounding box center [403, 251] width 40 height 10
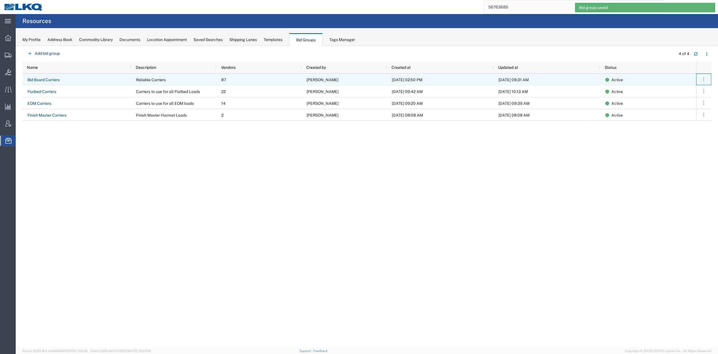
click at [704, 74] on div "Deactivate Edit Remove bid group" at bounding box center [703, 80] width 15 height 12
click at [704, 77] on icon "button" at bounding box center [704, 79] width 6 height 6
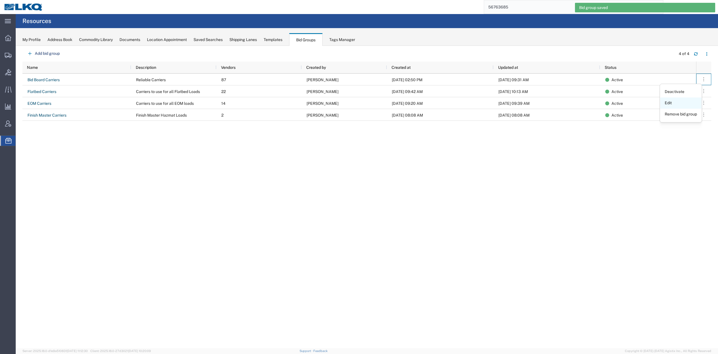
click at [674, 100] on link "Edit" at bounding box center [680, 103] width 41 height 10
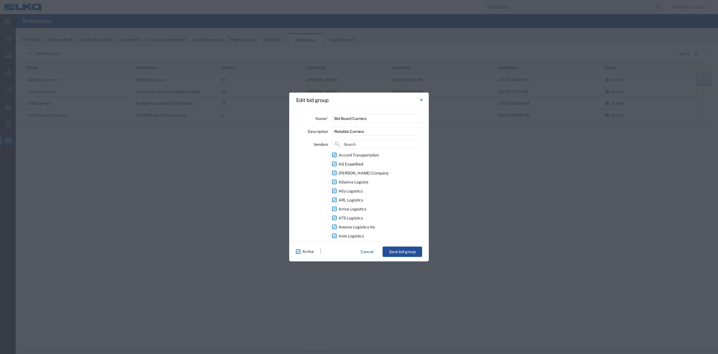
click at [336, 155] on label "Accord Transportation" at bounding box center [377, 154] width 90 height 9
click at [0, 0] on input "Accord Transportation" at bounding box center [0, 0] width 0 height 0
click at [337, 164] on label "AG Expedited" at bounding box center [377, 163] width 90 height 9
click at [0, 0] on input "AG Expedited" at bounding box center [0, 0] width 0 height 0
drag, startPoint x: 336, startPoint y: 172, endPoint x: 344, endPoint y: 179, distance: 10.6
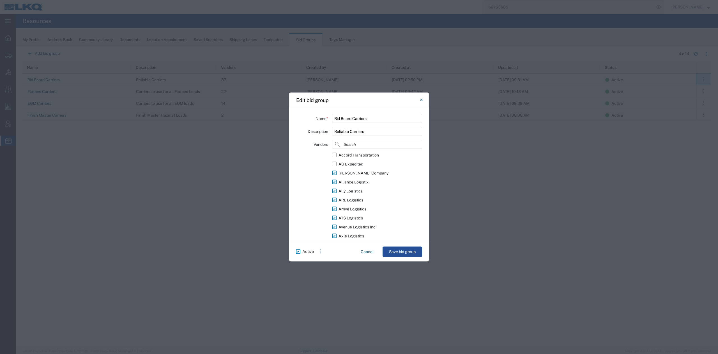
click at [336, 172] on label "Allen Lund Company" at bounding box center [377, 172] width 90 height 9
click at [0, 0] on input "Allen Lund Company" at bounding box center [0, 0] width 0 height 0
click at [334, 199] on label "ARL Logistics" at bounding box center [377, 199] width 90 height 9
click at [0, 0] on input "ARL Logistics" at bounding box center [0, 0] width 0 height 0
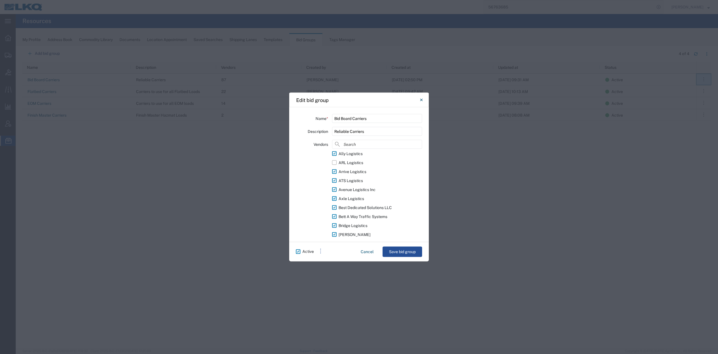
click at [335, 198] on label "Axle Logistics" at bounding box center [377, 198] width 90 height 9
click at [0, 0] on input "Axle Logistics" at bounding box center [0, 0] width 0 height 0
click at [334, 179] on label "Bett A Way Traffic Systems" at bounding box center [377, 179] width 90 height 9
click at [0, 0] on input "Bett A Way Traffic Systems" at bounding box center [0, 0] width 0 height 0
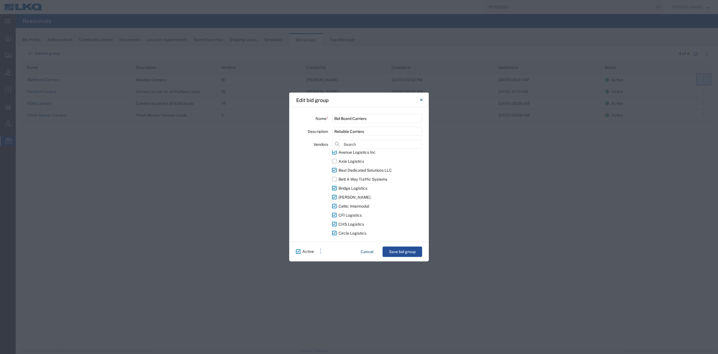
click at [335, 188] on label "Bridge Logistics" at bounding box center [377, 187] width 90 height 9
click at [0, 0] on input "Bridge Logistics" at bounding box center [0, 0] width 0 height 0
click at [336, 205] on label "Celtic Intermodal" at bounding box center [377, 205] width 90 height 9
click at [0, 0] on input "Celtic Intermodal" at bounding box center [0, 0] width 0 height 0
click at [335, 212] on label "CFI Logistics" at bounding box center [377, 214] width 90 height 9
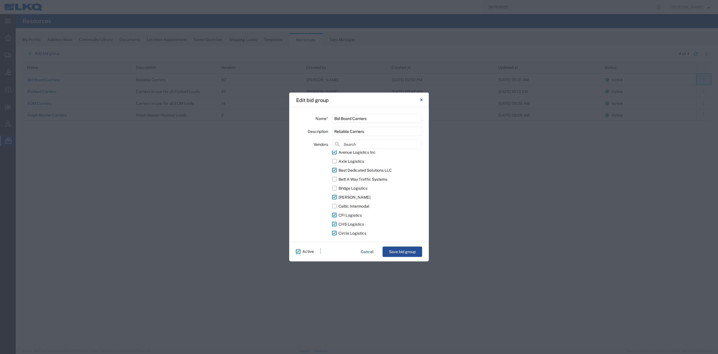
click at [0, 0] on input "CFI Logistics" at bounding box center [0, 0] width 0 height 0
click at [332, 185] on label "CHS Logistics" at bounding box center [377, 186] width 90 height 9
click at [0, 0] on input "CHS Logistics" at bounding box center [0, 0] width 0 height 0
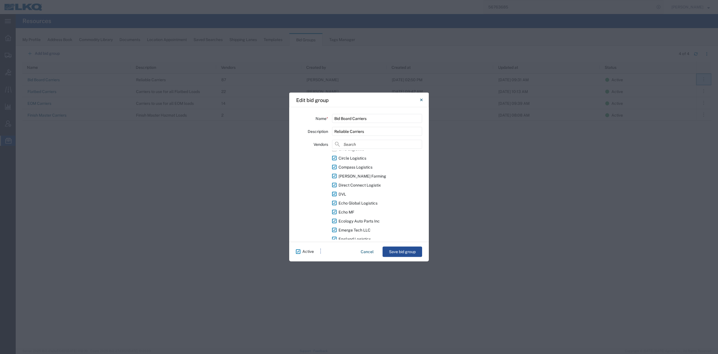
click at [334, 193] on label "DVL" at bounding box center [377, 193] width 90 height 9
click at [0, 0] on input "DVL" at bounding box center [0, 0] width 0 height 0
click at [336, 210] on label "Echo MF" at bounding box center [377, 211] width 90 height 9
click at [0, 0] on input "Echo MF" at bounding box center [0, 0] width 0 height 0
click at [335, 217] on label "Ecology Auto Parts Inc" at bounding box center [377, 220] width 90 height 9
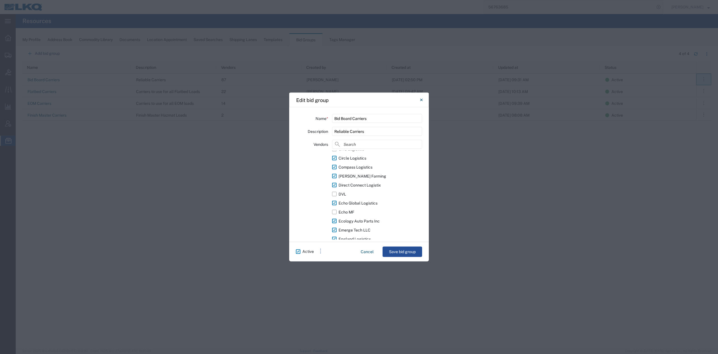
click at [0, 0] on input "Ecology Auto Parts Inc" at bounding box center [0, 0] width 0 height 0
click at [334, 199] on label "England Logistics" at bounding box center [377, 201] width 90 height 9
click at [0, 0] on input "England Logistics" at bounding box center [0, 0] width 0 height 0
click at [336, 211] on label "EPES Logistics" at bounding box center [377, 210] width 90 height 9
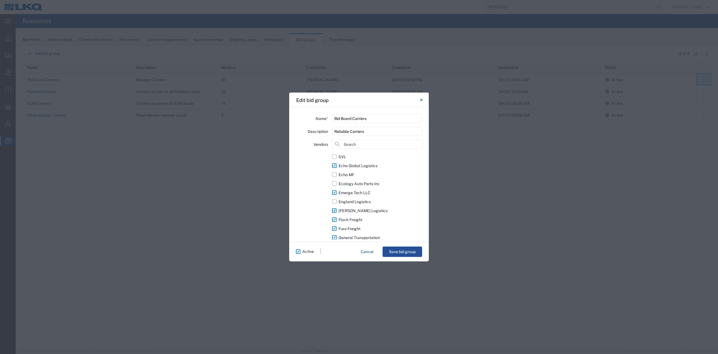
click at [0, 0] on input "EPES Logistics" at bounding box center [0, 0] width 0 height 0
drag, startPoint x: 335, startPoint y: 201, endPoint x: 336, endPoint y: 209, distance: 8.4
click at [335, 201] on label "General Transportation" at bounding box center [377, 199] width 90 height 9
click at [0, 0] on input "General Transportation" at bounding box center [0, 0] width 0 height 0
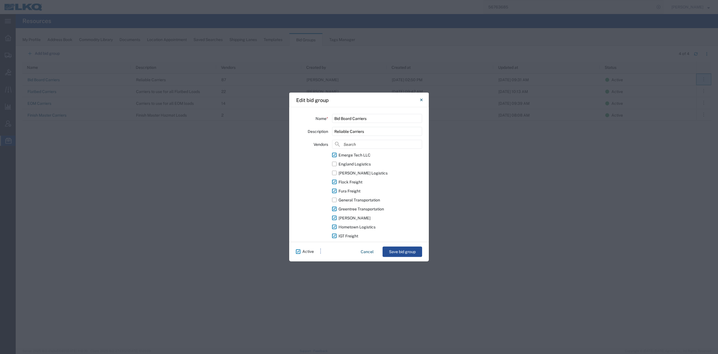
click at [336, 210] on label "Greentree Transportation" at bounding box center [377, 208] width 90 height 9
click at [0, 0] on input "Greentree Transportation" at bounding box center [0, 0] width 0 height 0
drag, startPoint x: 335, startPoint y: 218, endPoint x: 356, endPoint y: 213, distance: 21.8
click at [336, 218] on label "Hogan" at bounding box center [377, 217] width 90 height 9
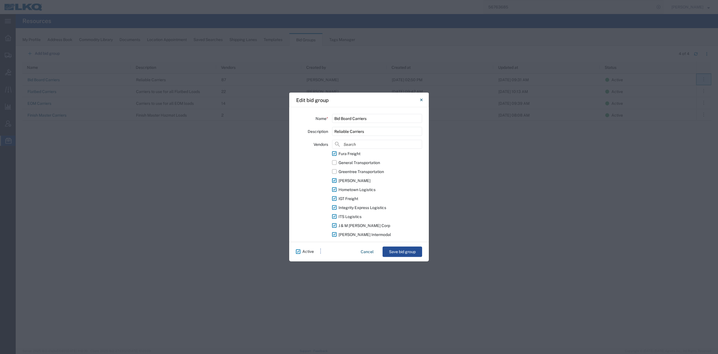
drag, startPoint x: 335, startPoint y: 179, endPoint x: 336, endPoint y: 183, distance: 4.4
click at [335, 179] on label "Hogan" at bounding box center [377, 180] width 90 height 9
click at [0, 0] on input "Hogan" at bounding box center [0, 0] width 0 height 0
click at [336, 195] on label "IGT Freight" at bounding box center [377, 198] width 90 height 9
click at [0, 0] on input "IGT Freight" at bounding box center [0, 0] width 0 height 0
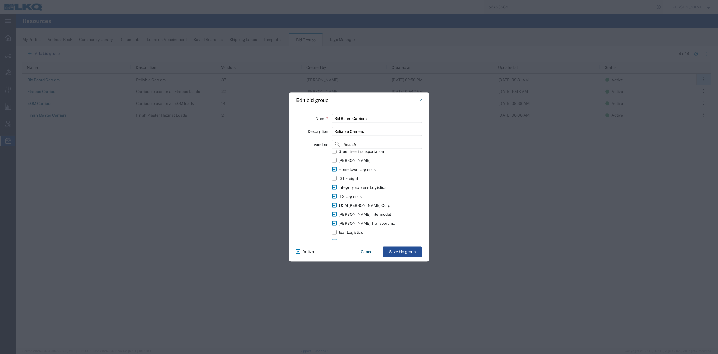
scroll to position [299, 0]
click at [334, 178] on label "ITS Logistics" at bounding box center [377, 179] width 90 height 9
click at [0, 0] on input "ITS Logistics" at bounding box center [0, 0] width 0 height 0
click at [334, 186] on label "J & M Velasquez Corp" at bounding box center [377, 187] width 90 height 9
click at [0, 0] on input "J & M Velasquez Corp" at bounding box center [0, 0] width 0 height 0
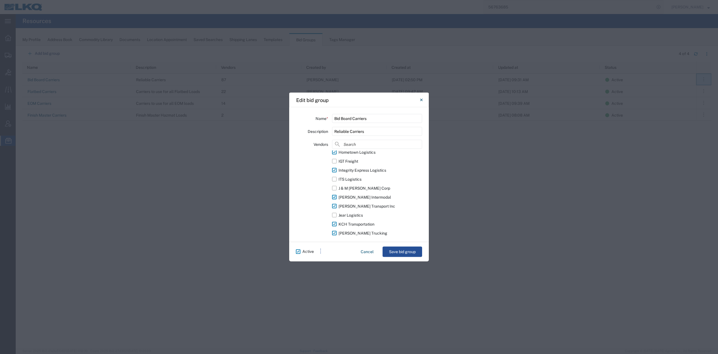
scroll to position [337, 0]
click at [335, 185] on label "KCH Transportation" at bounding box center [377, 186] width 90 height 9
click at [0, 0] on input "KCH Transportation" at bounding box center [0, 0] width 0 height 0
click at [334, 202] on label "Max Freightlines" at bounding box center [377, 202] width 90 height 9
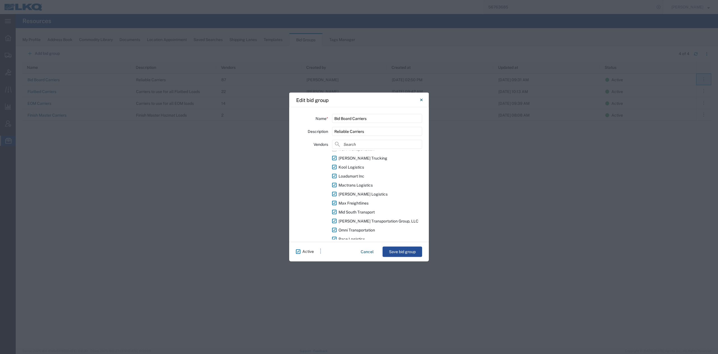
click at [0, 0] on input "Max Freightlines" at bounding box center [0, 0] width 0 height 0
click at [336, 209] on label "Mid South Transport" at bounding box center [377, 211] width 90 height 9
click at [0, 0] on input "Mid South Transport" at bounding box center [0, 0] width 0 height 0
click at [335, 192] on label "Omni Transportation" at bounding box center [377, 192] width 90 height 9
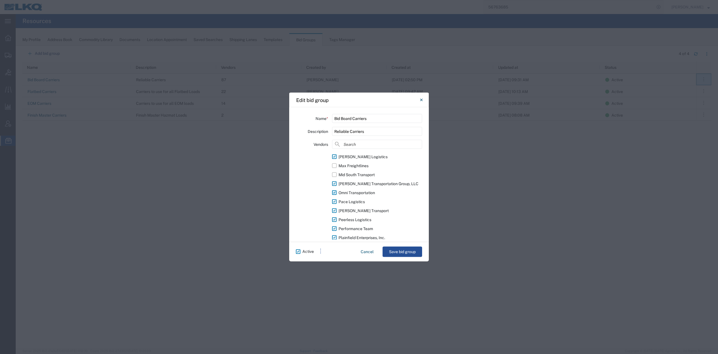
click at [0, 0] on input "Omni Transportation" at bounding box center [0, 0] width 0 height 0
click at [334, 201] on label "Pace Logistics" at bounding box center [377, 201] width 90 height 9
click at [0, 0] on input "Pace Logistics" at bounding box center [0, 0] width 0 height 0
click at [335, 209] on label "Pam Transport" at bounding box center [377, 210] width 90 height 9
click at [0, 0] on input "Pam Transport" at bounding box center [0, 0] width 0 height 0
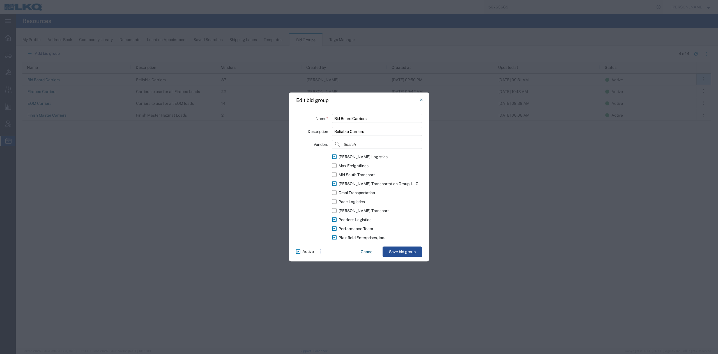
click at [335, 219] on label "Peerless Logistics" at bounding box center [377, 219] width 90 height 9
click at [0, 0] on input "Peerless Logistics" at bounding box center [0, 0] width 0 height 0
click at [336, 189] on label "Performance Team" at bounding box center [377, 190] width 90 height 9
click at [0, 0] on input "Performance Team" at bounding box center [0, 0] width 0 height 0
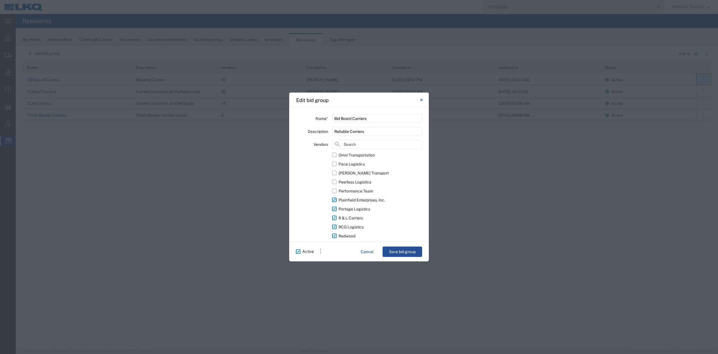
click at [337, 199] on label "Plainfield Enterprises, Inc." at bounding box center [377, 199] width 90 height 9
click at [0, 0] on input "Plainfield Enterprises, Inc." at bounding box center [0, 0] width 0 height 0
click at [335, 178] on label "Rudolph Freight" at bounding box center [377, 179] width 90 height 9
click at [0, 0] on input "Rudolph Freight" at bounding box center [0, 0] width 0 height 0
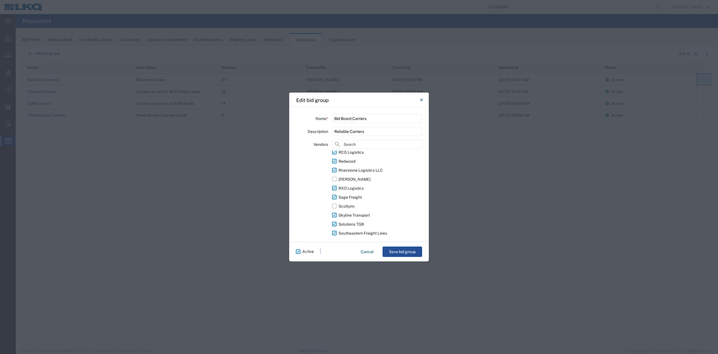
drag, startPoint x: 337, startPoint y: 213, endPoint x: 336, endPoint y: 221, distance: 7.9
click at [337, 213] on label "Skyline Transport" at bounding box center [377, 214] width 90 height 9
click at [0, 0] on input "Skyline Transport" at bounding box center [0, 0] width 0 height 0
click at [335, 222] on label "Solutions TGB" at bounding box center [377, 223] width 90 height 9
click at [0, 0] on input "Solutions TGB" at bounding box center [0, 0] width 0 height 0
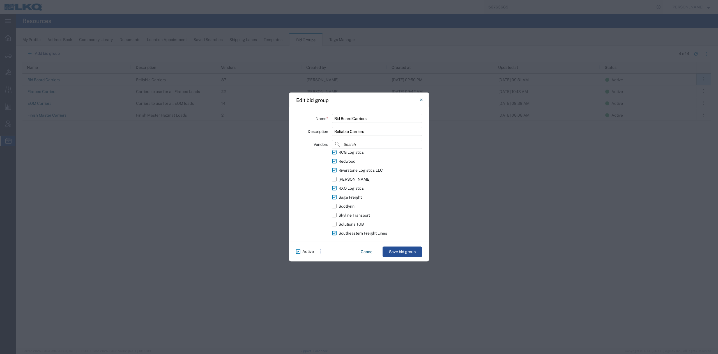
click at [333, 231] on label "Southeastern Freight Lines" at bounding box center [377, 232] width 90 height 9
click at [0, 0] on input "Southeastern Freight Lines" at bounding box center [0, 0] width 0 height 0
click at [334, 193] on label "Swift Transportation" at bounding box center [377, 193] width 90 height 9
click at [0, 0] on input "Swift Transportation" at bounding box center [0, 0] width 0 height 0
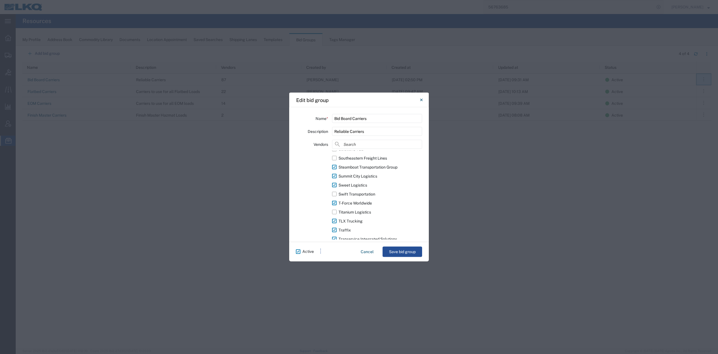
click at [336, 203] on label "T-Force Worldwide" at bounding box center [377, 202] width 90 height 9
click at [0, 0] on input "T-Force Worldwide" at bounding box center [0, 0] width 0 height 0
click at [333, 190] on label "Transparent Logistics" at bounding box center [377, 190] width 90 height 9
click at [0, 0] on input "Transparent Logistics" at bounding box center [0, 0] width 0 height 0
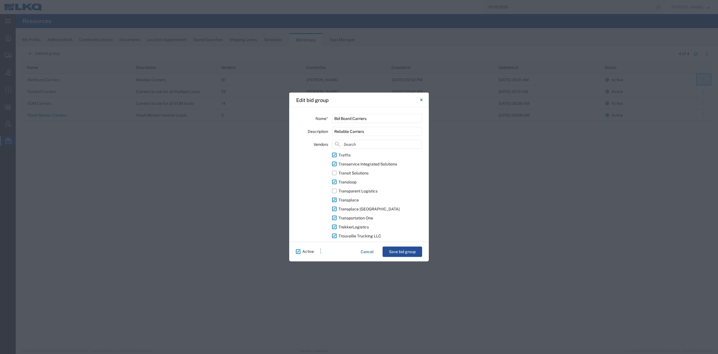
click at [333, 199] on label "Transplace" at bounding box center [377, 199] width 90 height 9
click at [0, 0] on input "Transplace" at bounding box center [0, 0] width 0 height 0
click at [336, 209] on label "Transplace Canada" at bounding box center [377, 208] width 90 height 9
click at [0, 0] on input "Transplace Canada" at bounding box center [0, 0] width 0 height 0
click at [334, 224] on label "TrekkerLogistics" at bounding box center [377, 226] width 90 height 9
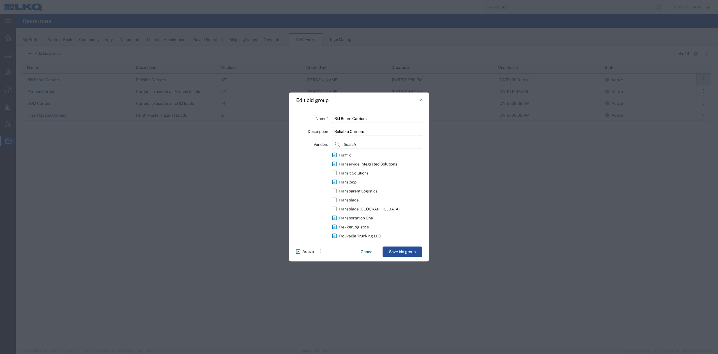
click at [0, 0] on input "TrekkerLogistics" at bounding box center [0, 0] width 0 height 0
click at [336, 235] on div "Accord Transportation AG Expedited Allen Lund Company Alliance Logistix Ally Lo…" at bounding box center [377, 194] width 90 height 89
click at [335, 213] on label "Trouvaille Trucking LLC" at bounding box center [377, 215] width 90 height 9
click at [0, 0] on input "Trouvaille Trucking LLC" at bounding box center [0, 0] width 0 height 0
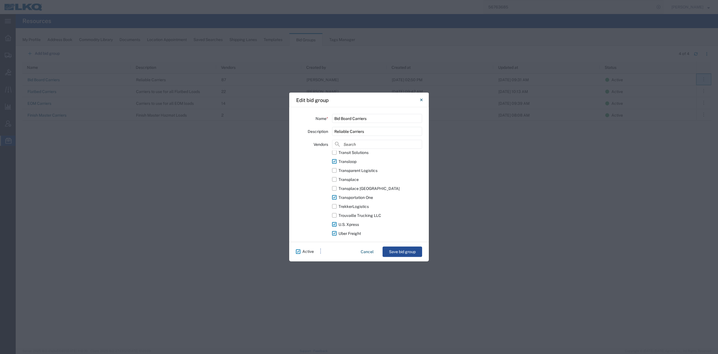
click at [335, 223] on label "U.S. Xpress" at bounding box center [377, 224] width 90 height 9
click at [0, 0] on input "U.S. Xpress" at bounding box center [0, 0] width 0 height 0
click at [334, 208] on label "Universal Capacity Solutions" at bounding box center [377, 208] width 90 height 9
click at [0, 0] on input "Universal Capacity Solutions" at bounding box center [0, 0] width 0 height 0
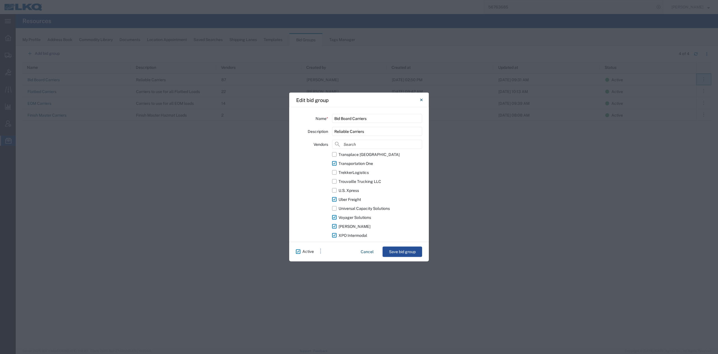
click at [334, 218] on label "Voyager Solutions" at bounding box center [377, 217] width 90 height 9
click at [0, 0] on input "Voyager Solutions" at bounding box center [0, 0] width 0 height 0
click at [336, 226] on label "WC McQuaide" at bounding box center [377, 226] width 90 height 9
click at [0, 0] on input "WC McQuaide" at bounding box center [0, 0] width 0 height 0
click at [336, 233] on label "XPO Intermodal" at bounding box center [377, 235] width 90 height 9
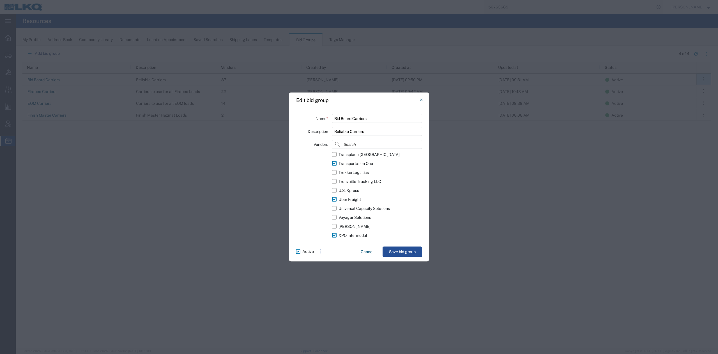
click at [0, 0] on input "XPO Intermodal" at bounding box center [0, 0] width 0 height 0
click at [400, 249] on button "Save bid group" at bounding box center [403, 251] width 40 height 10
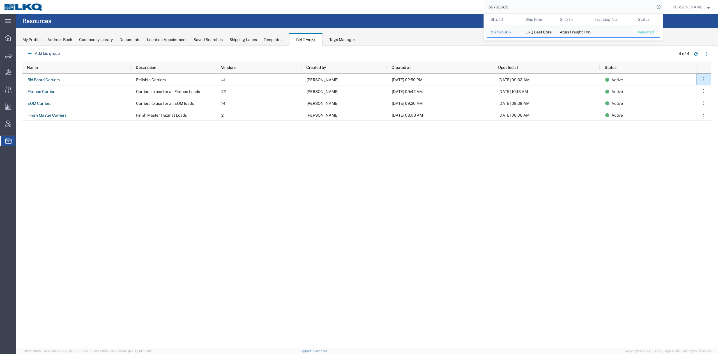
click at [528, 9] on input "56763685" at bounding box center [569, 6] width 171 height 13
paste input "36289"
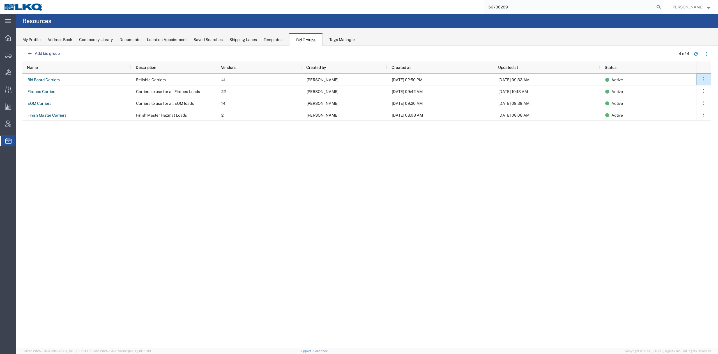
type input "56736289"
click at [664, 12] on form "56736289" at bounding box center [574, 7] width 180 height 14
click at [663, 10] on icon at bounding box center [659, 7] width 8 height 8
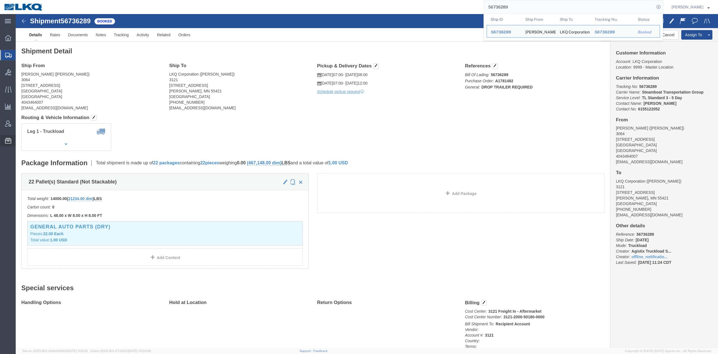
click at [0, 0] on span "Location Appointment" at bounding box center [0, 0] width 0 height 0
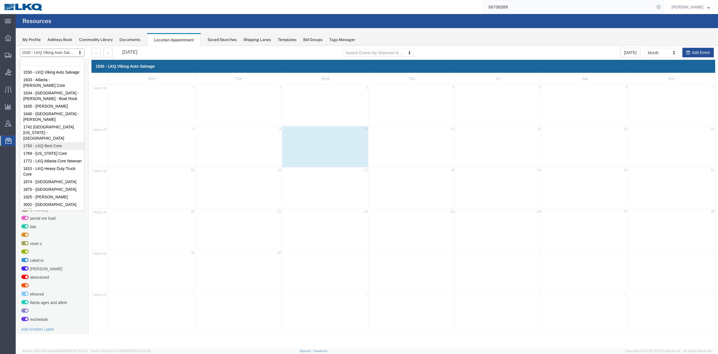
select select "27634"
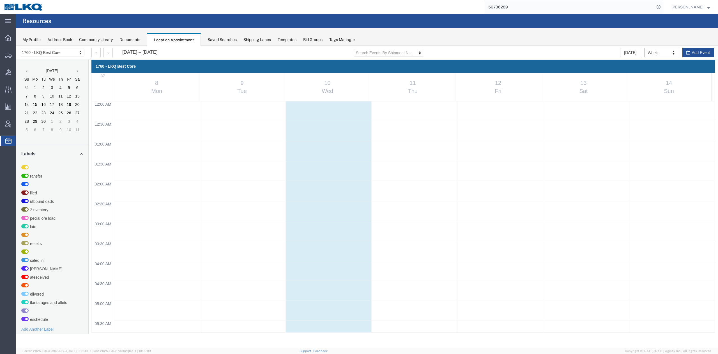
scroll to position [240, 0]
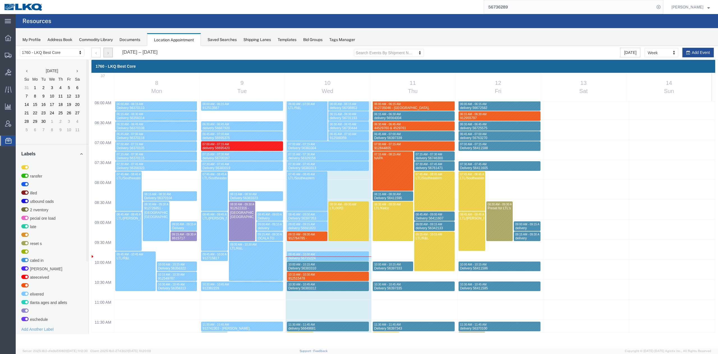
click at [110, 53] on button "button" at bounding box center [108, 53] width 9 height 10
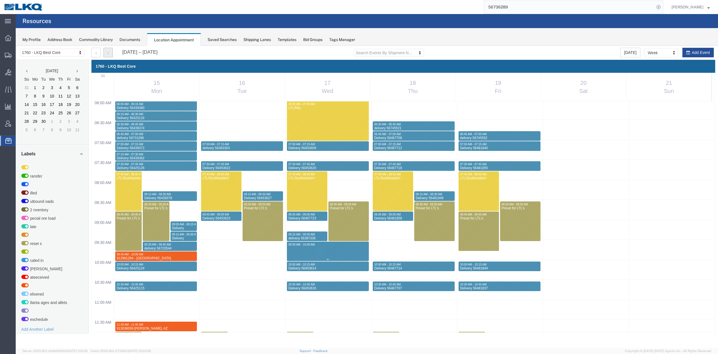
click at [313, 255] on div "12:00 AM 12:30 AM 01:00 AM 01:30 AM 02:00 AM 02:30 AM 03:00 AM 03:30 AM 04:00 A…" at bounding box center [403, 339] width 623 height 956
select select "1"
select select
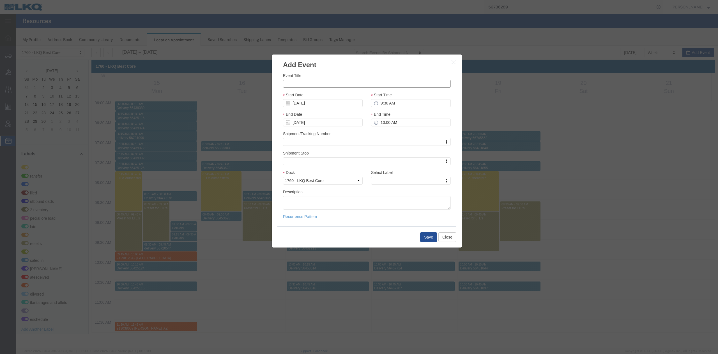
drag, startPoint x: 306, startPoint y: 84, endPoint x: 343, endPoint y: 59, distance: 43.5
click at [306, 83] on input "Event Title" at bounding box center [367, 84] width 168 height 8
paste input "912956004"
type input "912956004 Terrell, TX CFI"
type input "9:45 AM"
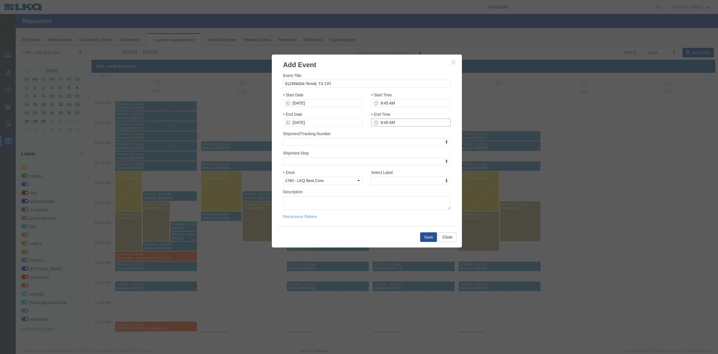
type input "10:00 AM"
type input "m"
select select "24"
click at [428, 233] on button "Save" at bounding box center [428, 237] width 17 height 10
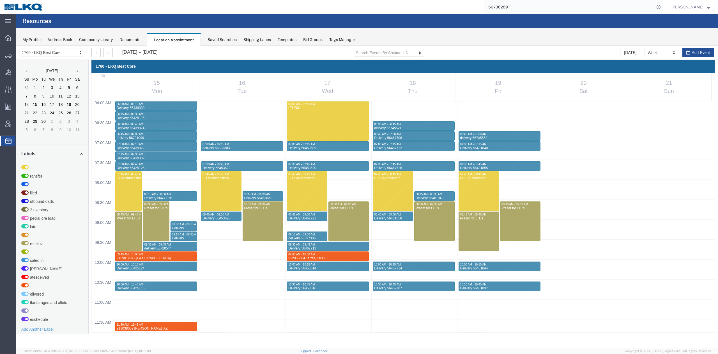
click at [549, 3] on input "56736289" at bounding box center [569, 6] width 171 height 13
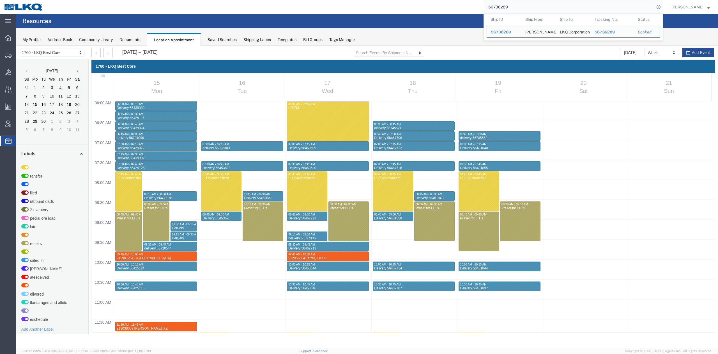
click at [549, 3] on input "56736289" at bounding box center [569, 6] width 171 height 13
paste input "411583"
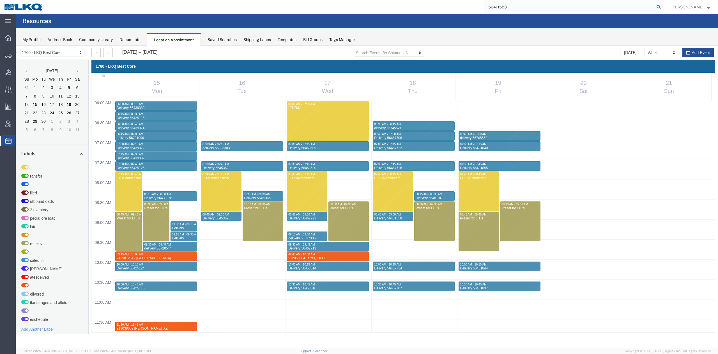
click at [663, 7] on icon at bounding box center [659, 7] width 8 height 8
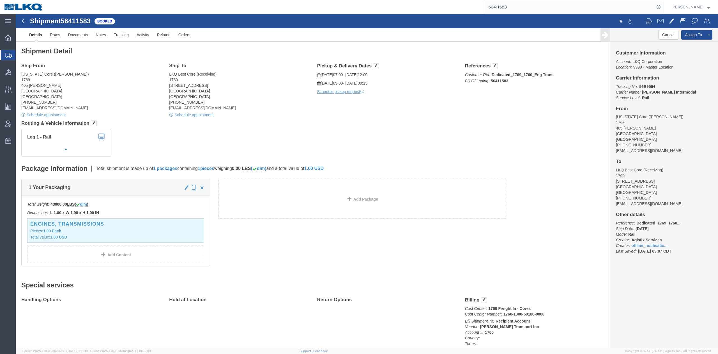
click at [508, 10] on input "56411583" at bounding box center [569, 6] width 171 height 13
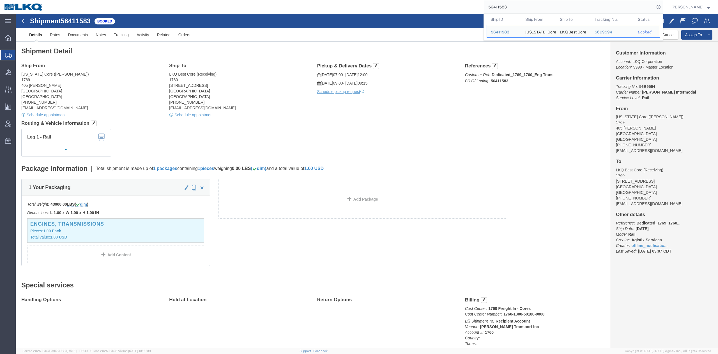
click at [508, 10] on input "56411583" at bounding box center [569, 6] width 171 height 13
paste input "765645"
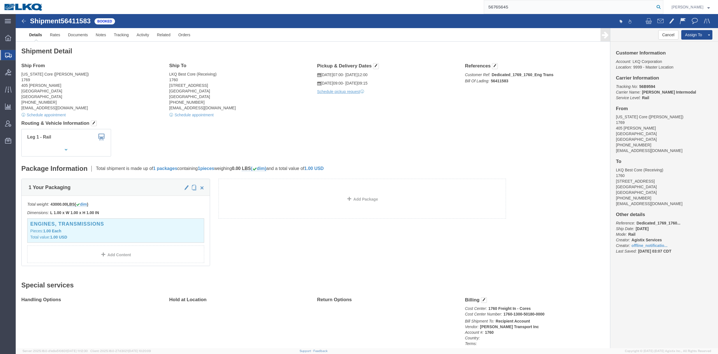
type input "56765645"
drag, startPoint x: 667, startPoint y: 9, endPoint x: 477, endPoint y: 50, distance: 194.0
click at [663, 9] on icon at bounding box center [659, 7] width 8 height 8
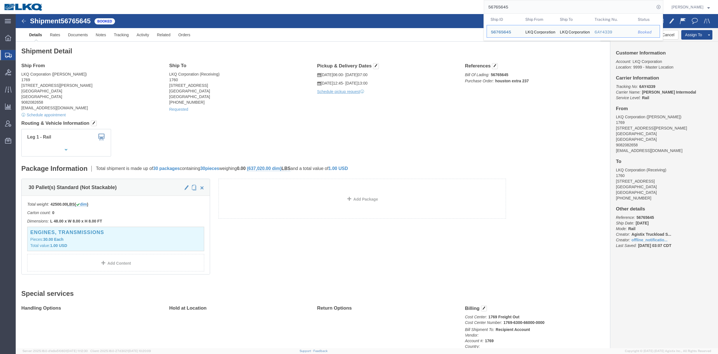
click p "09/15/2025 12:45 - 09/15/2025 13:00"
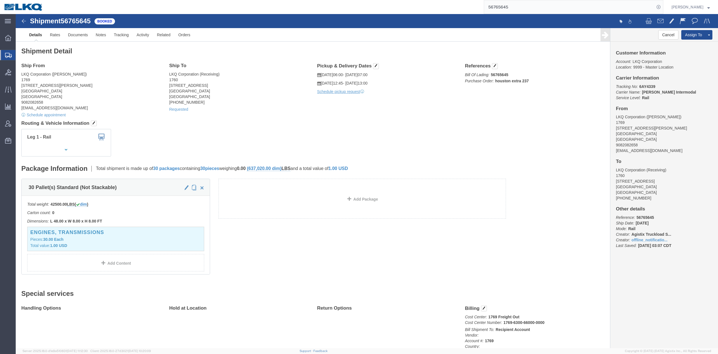
click div "Ship To LKQ Corporation (Receiving) 1760 1710 W Mount Houston Rd Houston, TX 77…"
drag, startPoint x: 9, startPoint y: 129, endPoint x: 3, endPoint y: 129, distance: 5.6
click at [9, 129] on div at bounding box center [8, 123] width 16 height 11
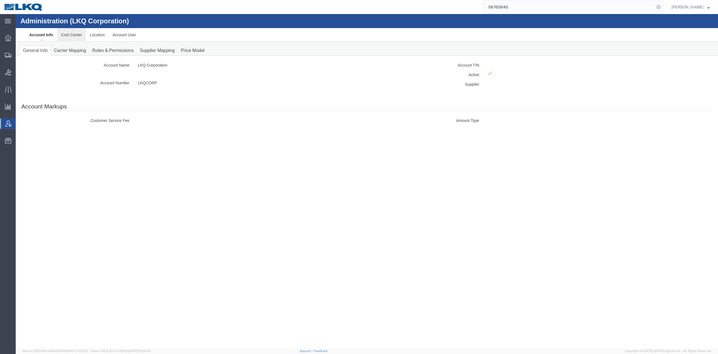
click at [81, 38] on link "Cost Center" at bounding box center [71, 34] width 29 height 13
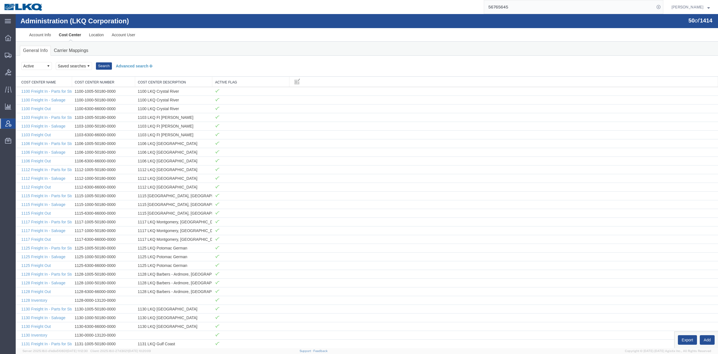
click at [125, 66] on button "Advanced search" at bounding box center [135, 66] width 46 height 10
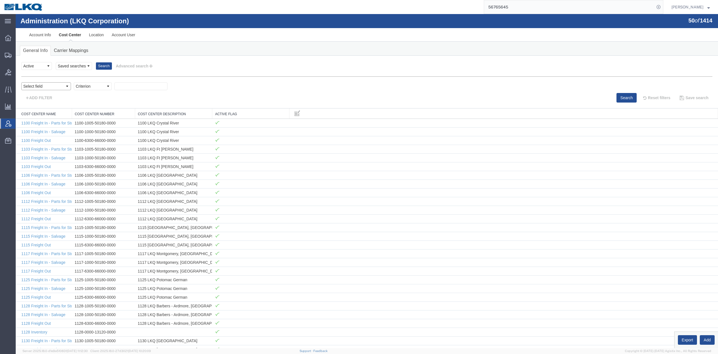
drag, startPoint x: 43, startPoint y: 88, endPoint x: 42, endPoint y: 90, distance: 2.9
click at [43, 88] on select "Select field Cost Center Description Cost Center Name Cost Center Number" at bounding box center [46, 86] width 50 height 8
select select "costCenterName"
click at [21, 82] on select "Select field Cost Center Description Cost Center Name Cost Center Number" at bounding box center [46, 86] width 50 height 8
click at [88, 84] on select "Criterion contains does not contain is is blank is not blank starts with" at bounding box center [93, 86] width 38 height 8
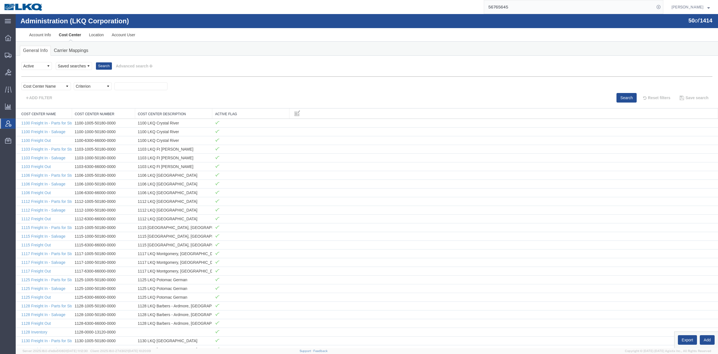
select select "contains"
click at [74, 82] on select "Criterion contains does not contain is is blank is not blank starts with" at bounding box center [93, 86] width 38 height 8
click at [131, 89] on input "text" at bounding box center [140, 86] width 53 height 8
type input "3370"
click at [617, 99] on button "Search" at bounding box center [627, 98] width 20 height 10
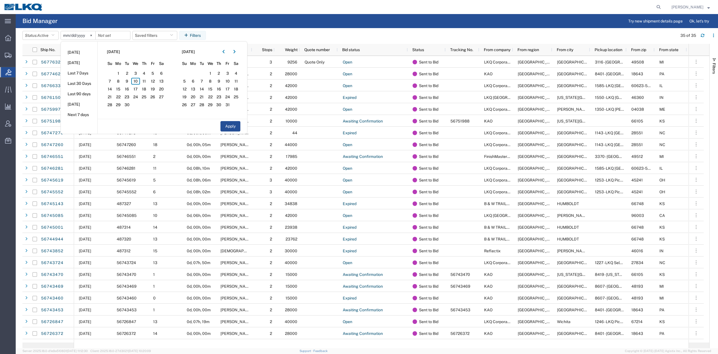
click at [126, 19] on agx-page-header "Bid Manager Try new shipment details page Ok, let's try" at bounding box center [367, 21] width 703 height 14
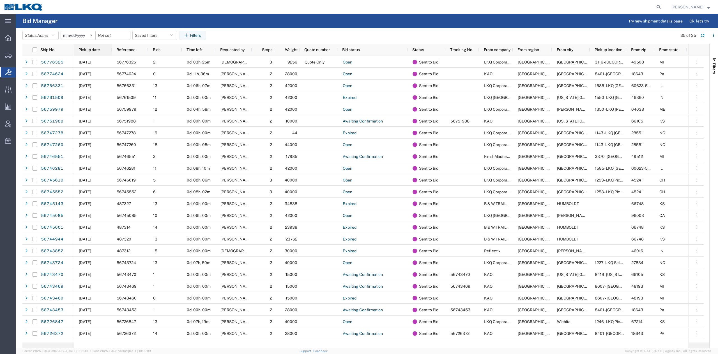
click at [85, 47] on span "Pickup date" at bounding box center [89, 49] width 21 height 4
click at [92, 52] on div "Pickup date" at bounding box center [94, 49] width 31 height 9
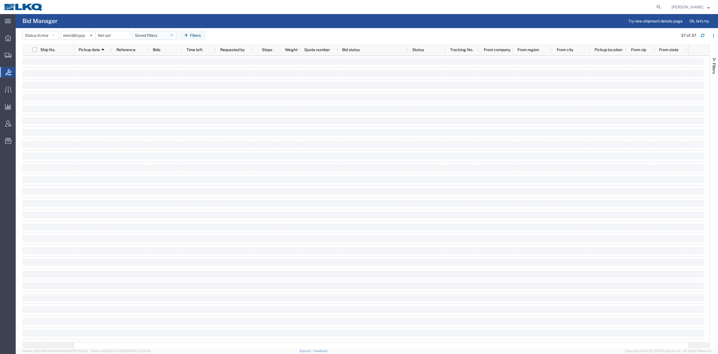
click at [157, 36] on button "Saved filters" at bounding box center [154, 35] width 45 height 9
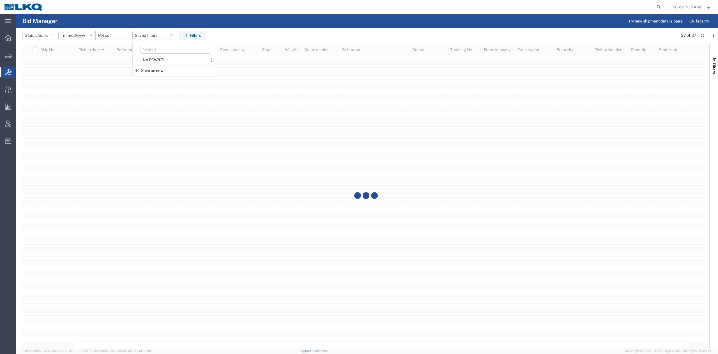
click at [164, 63] on span "No PGW/LTL" at bounding box center [170, 60] width 74 height 10
type input "[DATE]"
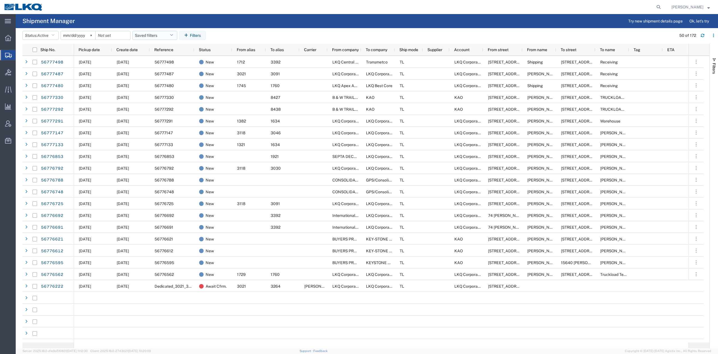
click at [99, 51] on span "Pickup date" at bounding box center [89, 49] width 21 height 4
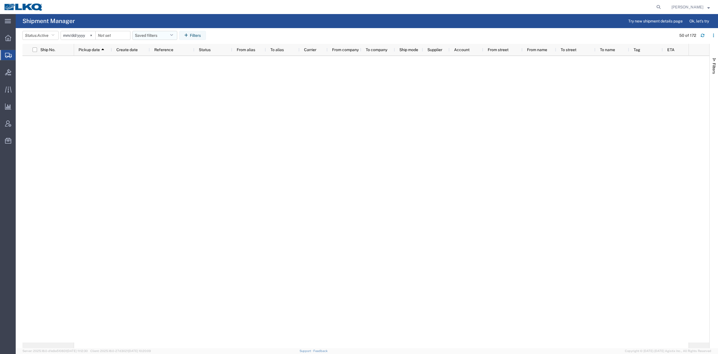
click at [156, 34] on button "Saved filters" at bounding box center [154, 35] width 45 height 9
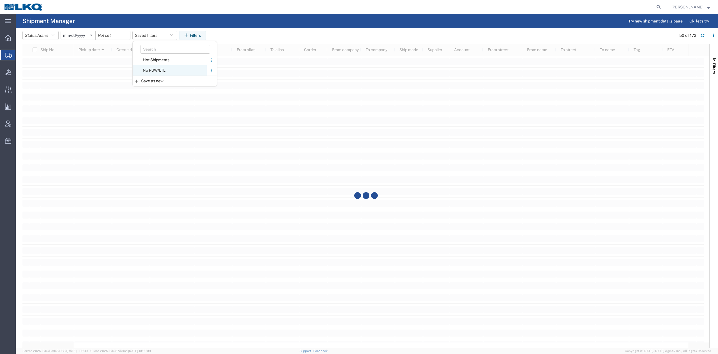
click at [159, 69] on span "No PGW/LTL" at bounding box center [170, 70] width 74 height 10
type input "[DATE]"
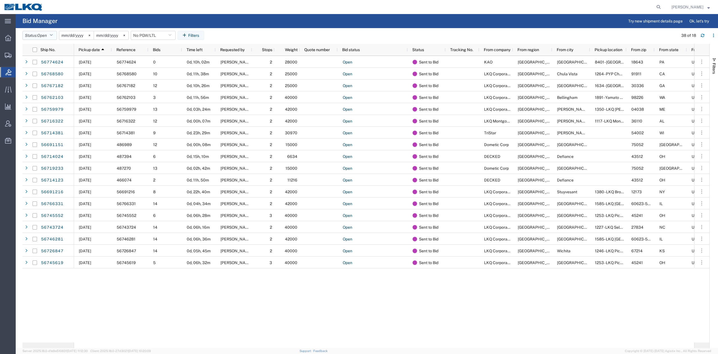
click at [43, 34] on span "Open" at bounding box center [42, 35] width 10 height 4
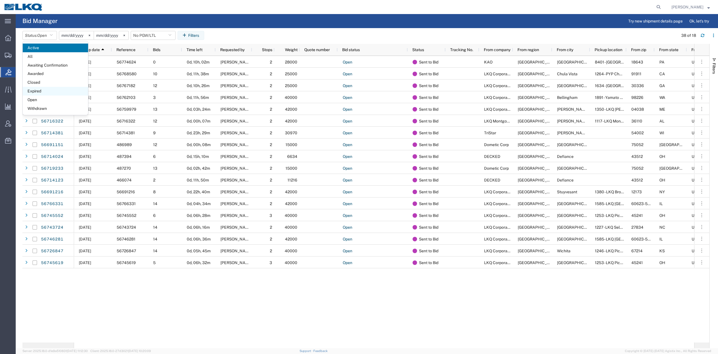
click at [34, 90] on span "Expired" at bounding box center [55, 91] width 65 height 9
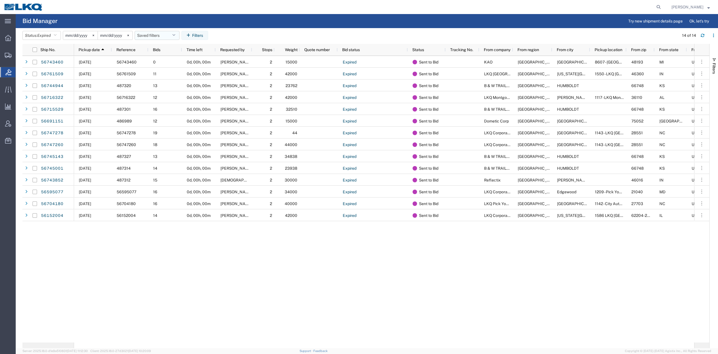
click at [156, 37] on button "Saved filters" at bounding box center [157, 35] width 45 height 9
click at [174, 58] on span "No PGW/LTL" at bounding box center [173, 60] width 74 height 10
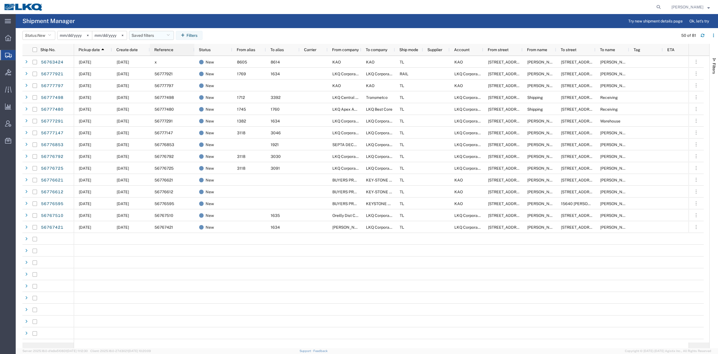
click at [158, 36] on button "Saved filters" at bounding box center [151, 35] width 45 height 9
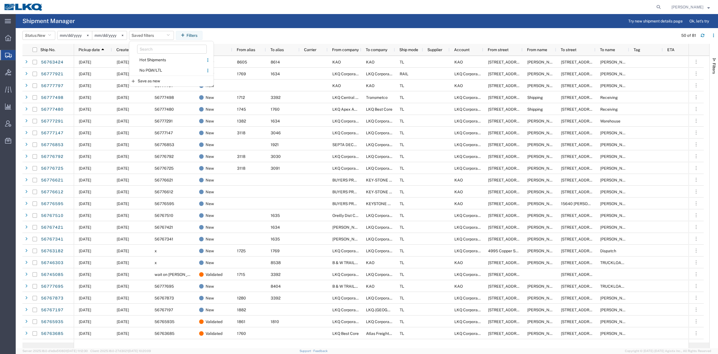
click at [165, 68] on span "No PGW/LTL" at bounding box center [167, 70] width 74 height 10
